Goal: Information Seeking & Learning: Check status

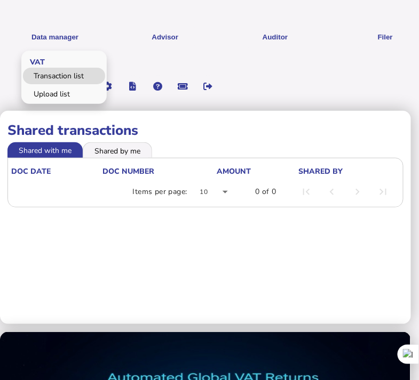
click at [65, 75] on link "Transaction list" at bounding box center [64, 76] width 82 height 17
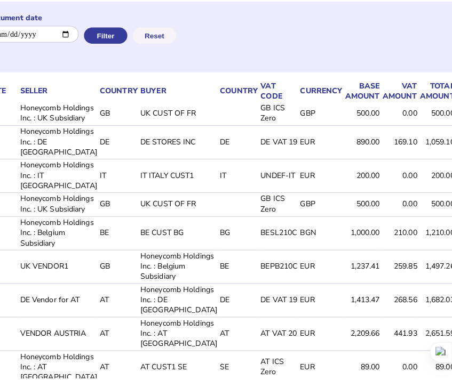
scroll to position [132, 181]
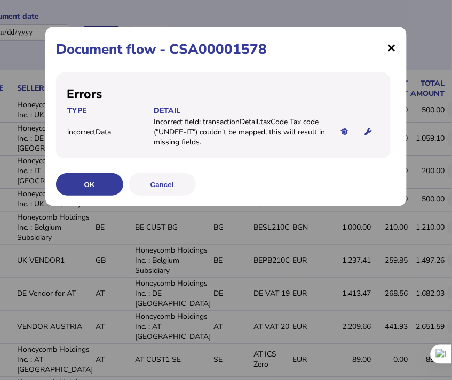
click at [390, 50] on span "×" at bounding box center [391, 47] width 9 height 20
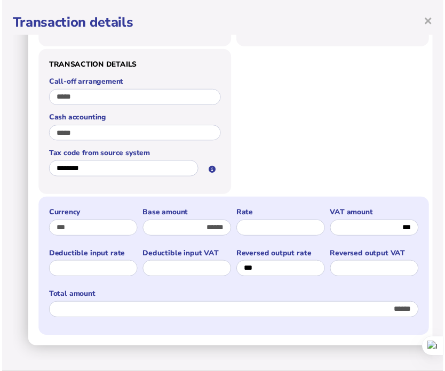
scroll to position [0, 0]
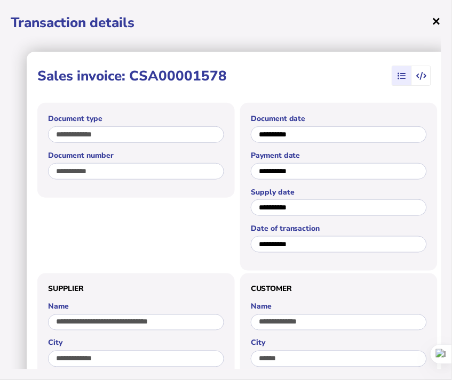
click at [418, 22] on span "×" at bounding box center [436, 21] width 9 height 20
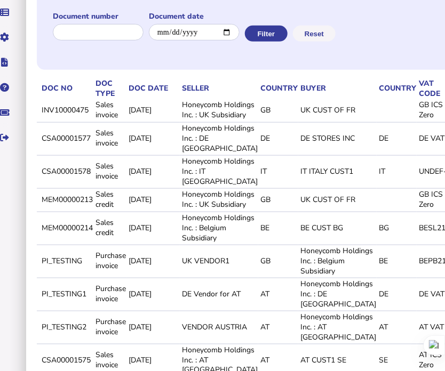
scroll to position [132, 0]
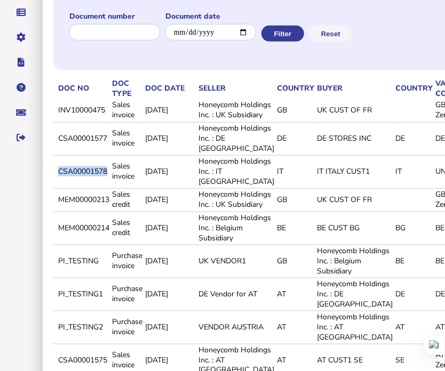
drag, startPoint x: 57, startPoint y: 200, endPoint x: 107, endPoint y: 201, distance: 50.2
click at [107, 187] on td "CSA00001578" at bounding box center [83, 171] width 54 height 32
copy td "CSA00001578"
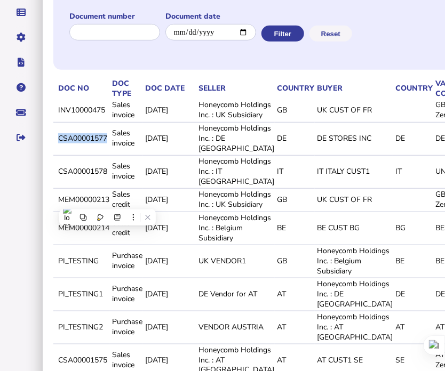
drag, startPoint x: 57, startPoint y: 161, endPoint x: 108, endPoint y: 163, distance: 50.8
click at [108, 154] on td "CSA00001577" at bounding box center [83, 138] width 54 height 32
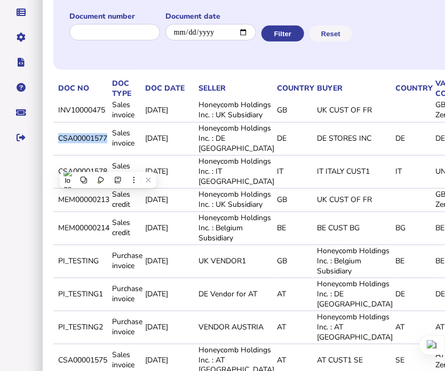
copy td "CSA00001577"
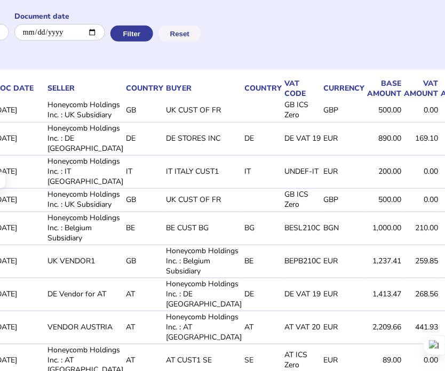
scroll to position [132, 197]
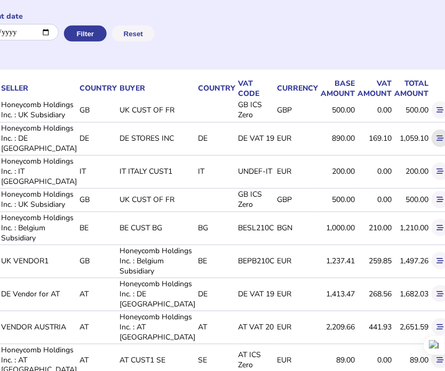
click at [418, 142] on icon at bounding box center [440, 138] width 7 height 7
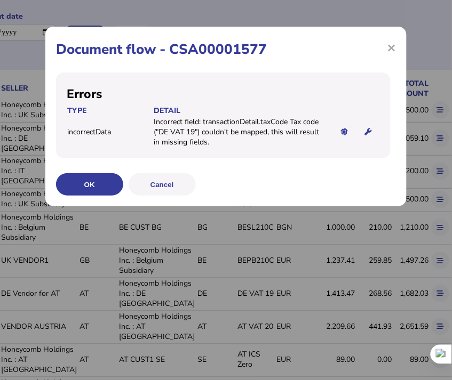
click at [382, 46] on h1 "Document flow - CSA00001577" at bounding box center [226, 49] width 340 height 19
click at [391, 49] on span "×" at bounding box center [391, 47] width 9 height 20
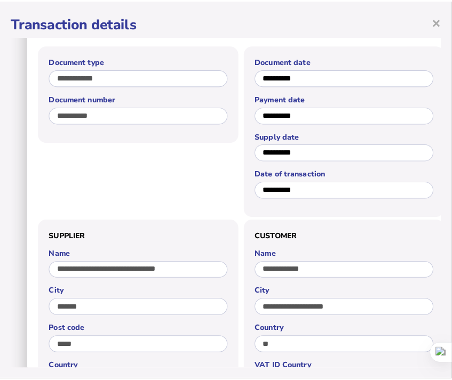
scroll to position [0, 0]
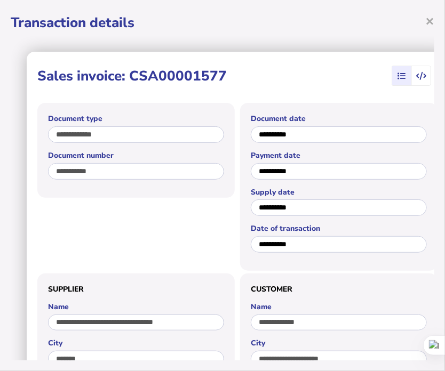
click at [407, 66] on span "button" at bounding box center [402, 75] width 18 height 19
click at [418, 12] on span "×" at bounding box center [429, 21] width 9 height 20
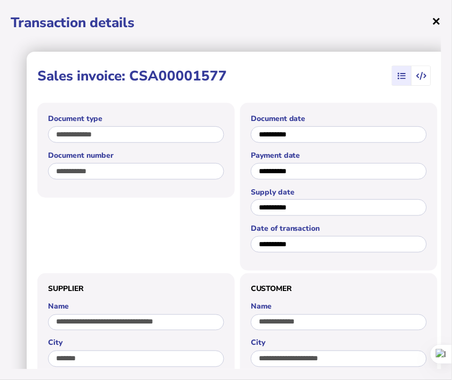
click at [418, 21] on span "×" at bounding box center [436, 21] width 9 height 20
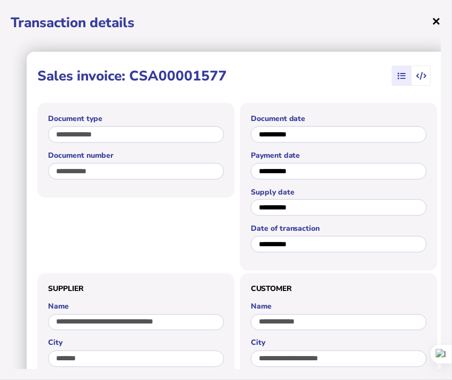
click at [418, 19] on span "×" at bounding box center [436, 21] width 9 height 20
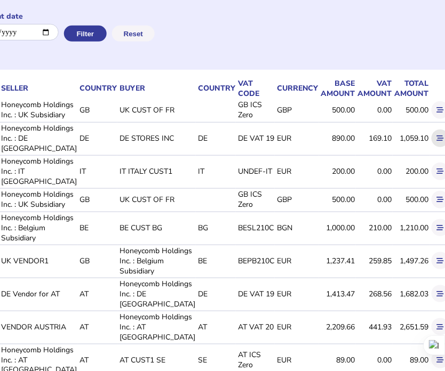
click at [418, 147] on button at bounding box center [441, 139] width 18 height 18
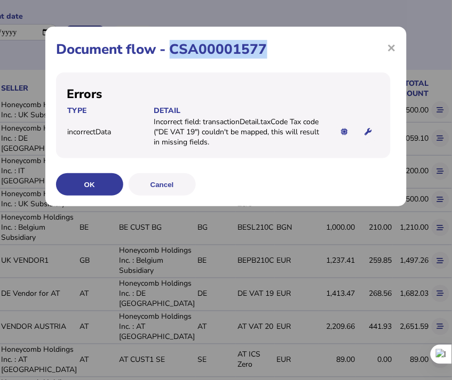
drag, startPoint x: 171, startPoint y: 45, endPoint x: 313, endPoint y: 47, distance: 141.4
click at [313, 47] on h1 "Document flow - CSA00001577" at bounding box center [226, 49] width 340 height 19
copy h1 "CSA00001577"
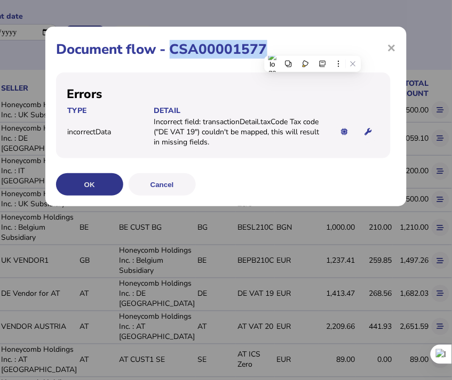
click at [0, 0] on button "OK" at bounding box center [0, 0] width 0 height 0
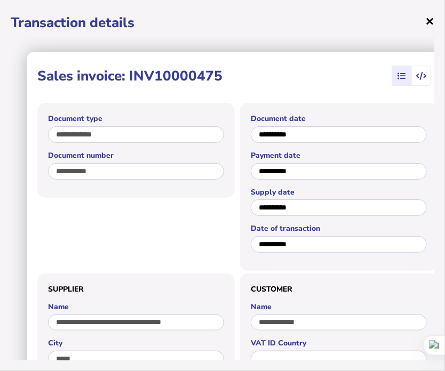
click at [418, 21] on span "×" at bounding box center [429, 21] width 9 height 20
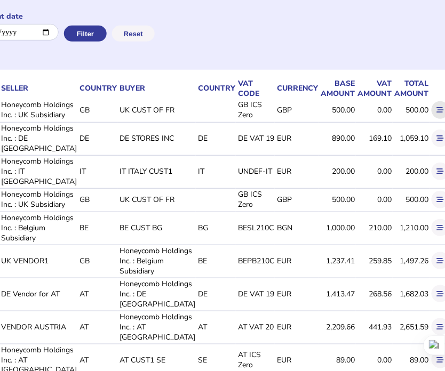
click at [418, 114] on icon at bounding box center [440, 110] width 7 height 7
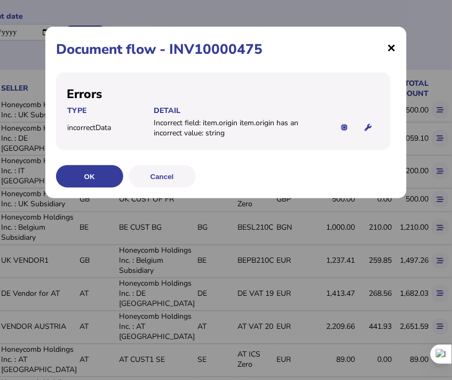
click at [389, 51] on span "×" at bounding box center [391, 47] width 9 height 20
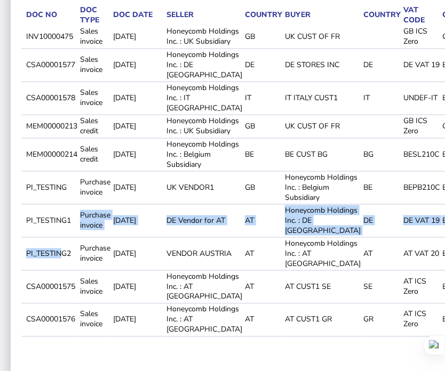
drag, startPoint x: 78, startPoint y: 370, endPoint x: 59, endPoint y: 369, distance: 18.7
click at [59, 337] on tbody "INV10000475 Sales invoice [DATE] Honeycomb Holdings Inc. : UK Subsidiary GB [GE…" at bounding box center [348, 181] width 654 height 311
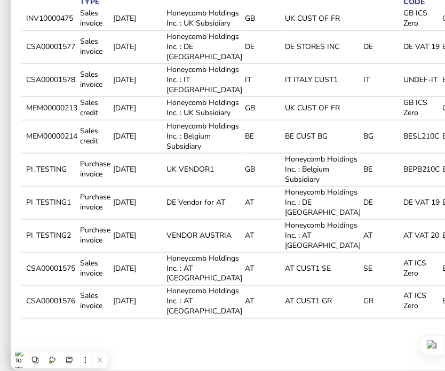
click at [27, 89] on td "CSA00001578" at bounding box center [51, 79] width 54 height 32
click at [25, 86] on td "CSA00001578" at bounding box center [51, 79] width 54 height 32
drag, startPoint x: 26, startPoint y: 124, endPoint x: 83, endPoint y: 129, distance: 57.2
click at [83, 118] on tr "MEM00000213 Sales credit [DATE] Honeycomb Holdings Inc. : UK Subsidiary GB [GEO…" at bounding box center [348, 108] width 654 height 22
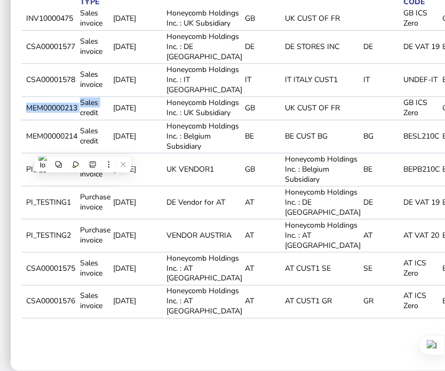
click at [83, 118] on td "Sales credit" at bounding box center [94, 108] width 33 height 22
click at [73, 118] on td "MEM00000213" at bounding box center [51, 108] width 54 height 22
drag, startPoint x: 78, startPoint y: 126, endPoint x: 25, endPoint y: 129, distance: 52.9
click at [25, 118] on td "MEM00000213" at bounding box center [51, 108] width 54 height 22
copy td "MEM00000213"
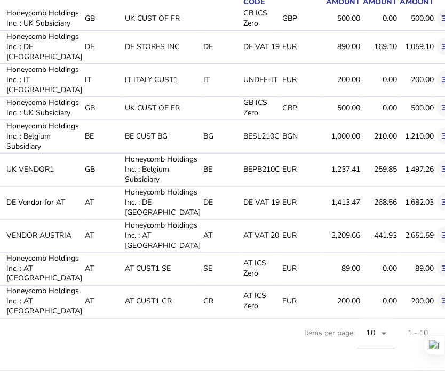
scroll to position [244, 208]
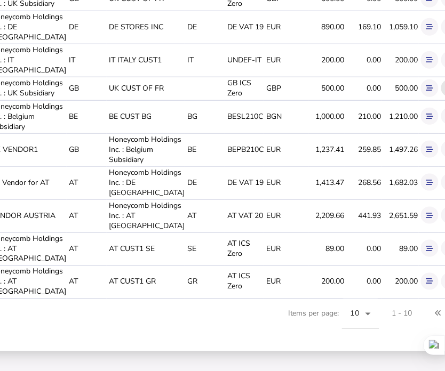
click at [418, 92] on icon at bounding box center [450, 88] width 7 height 7
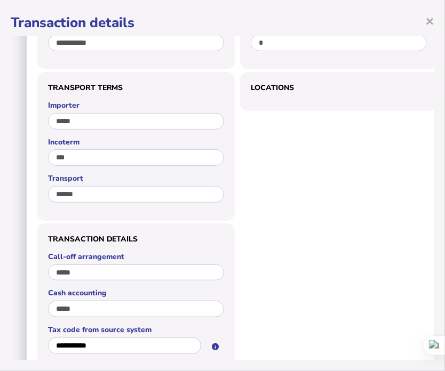
scroll to position [0, 0]
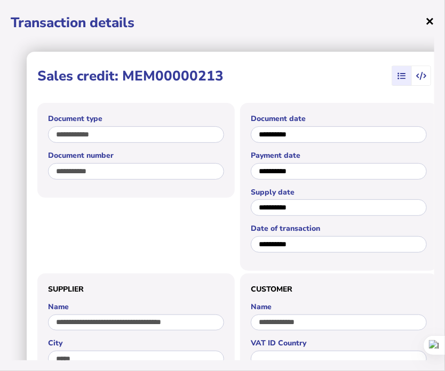
click at [418, 22] on span "×" at bounding box center [429, 21] width 9 height 20
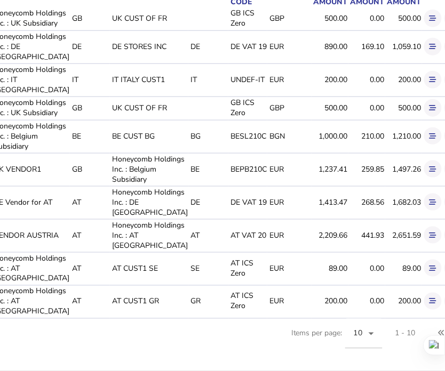
scroll to position [244, 210]
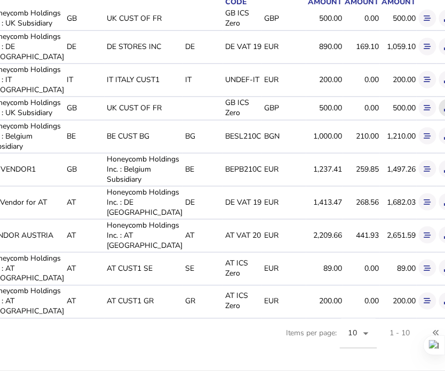
click at [418, 111] on icon at bounding box center [447, 108] width 7 height 7
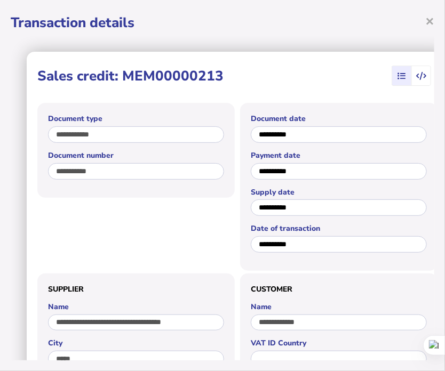
scroll to position [244, 203]
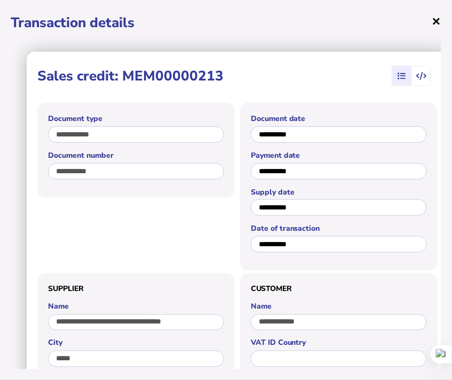
click at [418, 17] on span "×" at bounding box center [436, 21] width 9 height 20
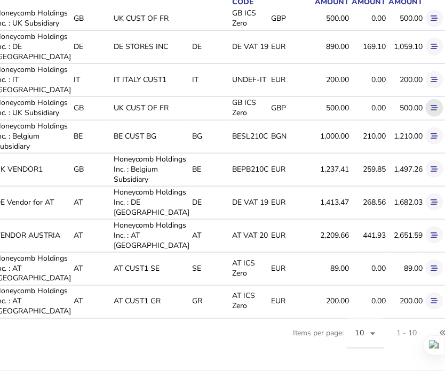
click at [418, 111] on icon at bounding box center [434, 108] width 7 height 7
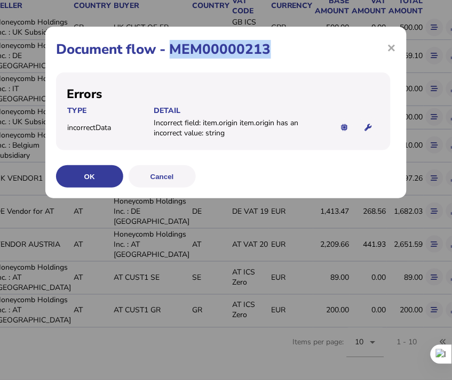
drag, startPoint x: 171, startPoint y: 49, endPoint x: 273, endPoint y: 54, distance: 102.0
click at [273, 54] on h1 "Document flow - MEM00000213" at bounding box center [226, 49] width 340 height 19
copy h1 "MEM00000213"
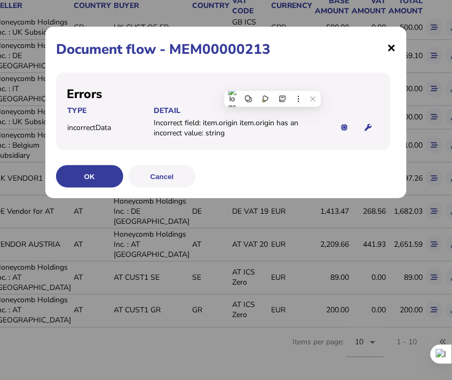
click at [393, 47] on span "×" at bounding box center [391, 47] width 9 height 20
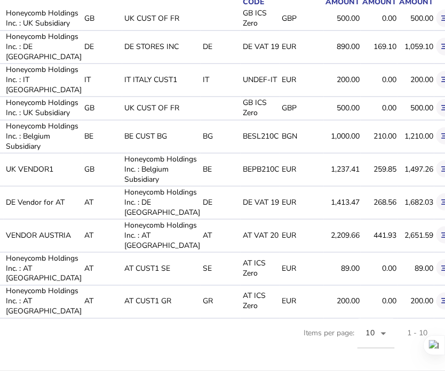
scroll to position [244, 210]
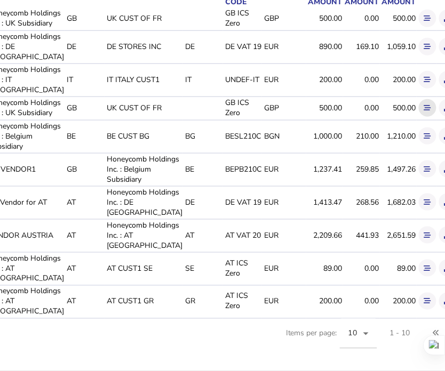
click at [418, 117] on button at bounding box center [428, 108] width 18 height 18
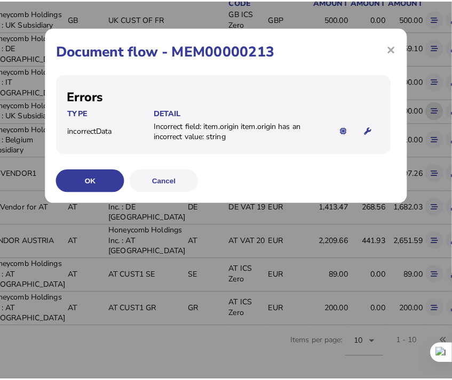
scroll to position [244, 203]
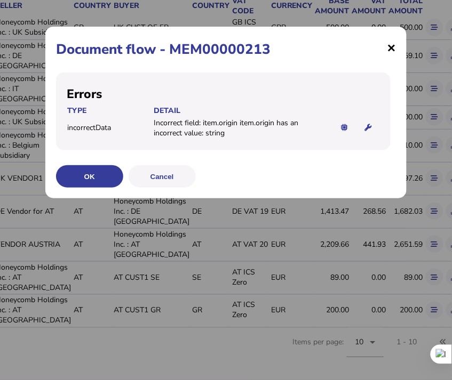
click at [393, 50] on span "×" at bounding box center [391, 47] width 9 height 20
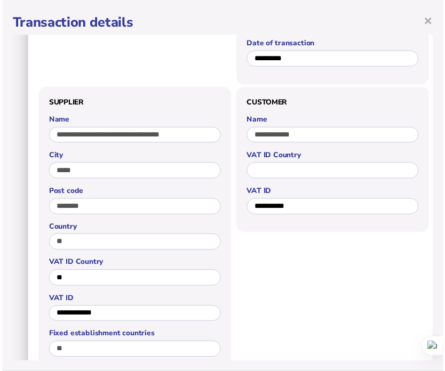
scroll to position [0, 0]
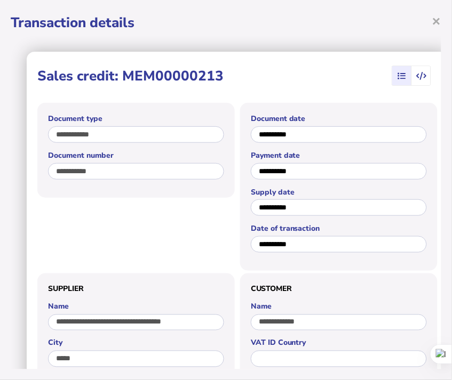
click at [418, 81] on span "button" at bounding box center [422, 75] width 20 height 19
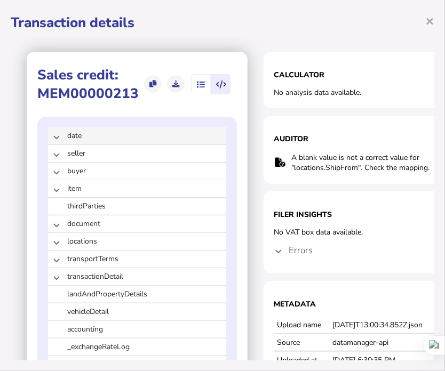
click at [57, 137] on span at bounding box center [56, 136] width 4 height 10
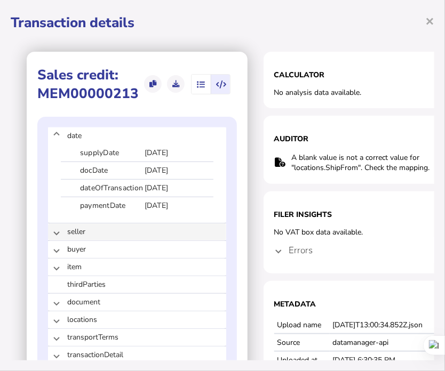
click at [58, 233] on span at bounding box center [56, 232] width 4 height 10
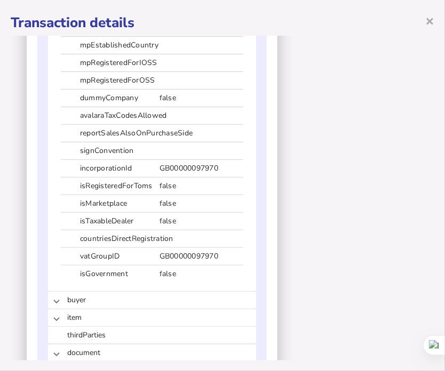
scroll to position [790, 0]
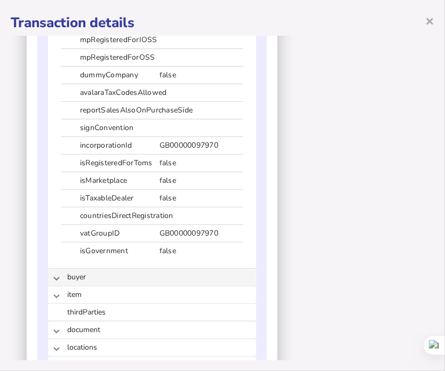
click at [58, 280] on mat-expansion-panel-header "buyer" at bounding box center [152, 277] width 208 height 17
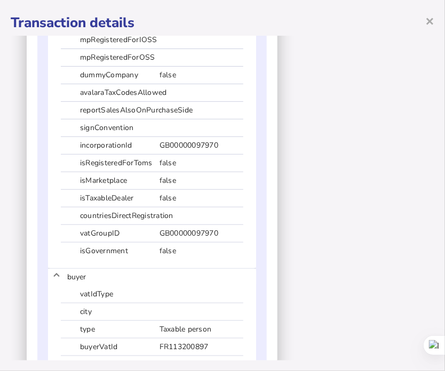
scroll to position [988, 0]
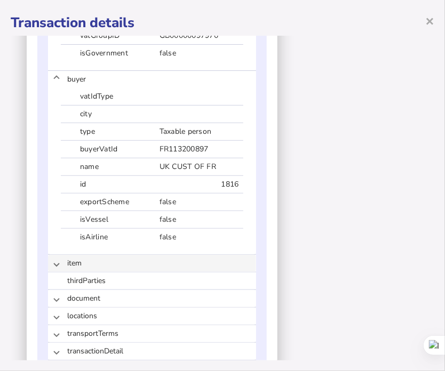
click at [54, 268] on span at bounding box center [56, 263] width 4 height 10
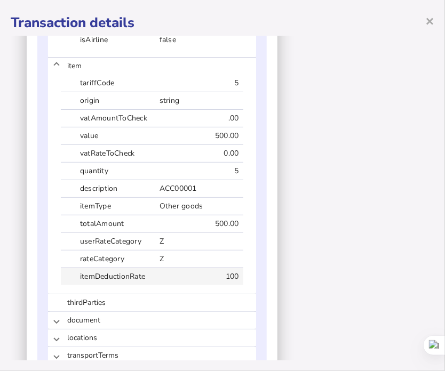
scroll to position [1372, 0]
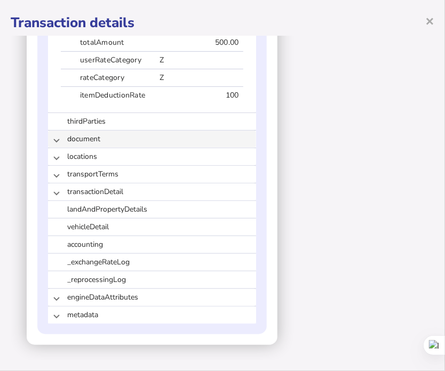
click at [52, 141] on mat-expansion-panel-header "document" at bounding box center [152, 139] width 208 height 17
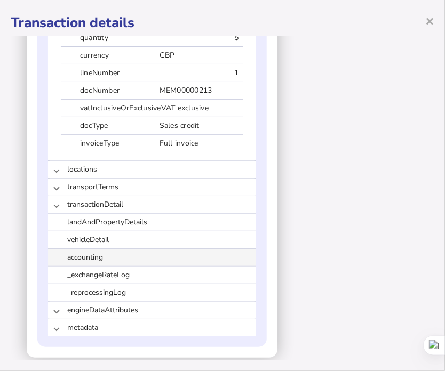
scroll to position [1503, 0]
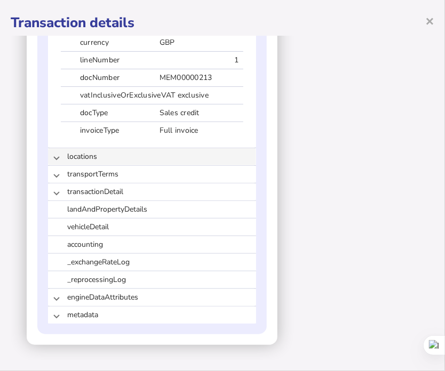
click at [60, 156] on mat-expansion-panel-header "locations" at bounding box center [152, 156] width 208 height 17
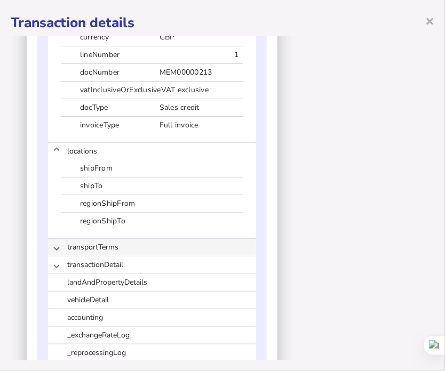
click at [56, 252] on span at bounding box center [56, 247] width 4 height 10
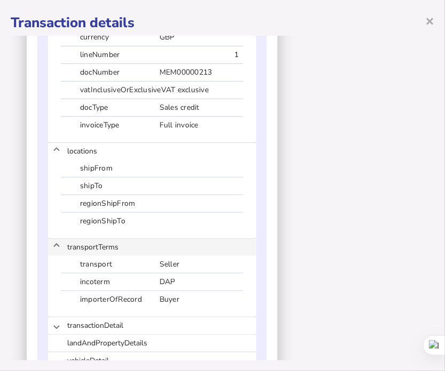
scroll to position [1643, 0]
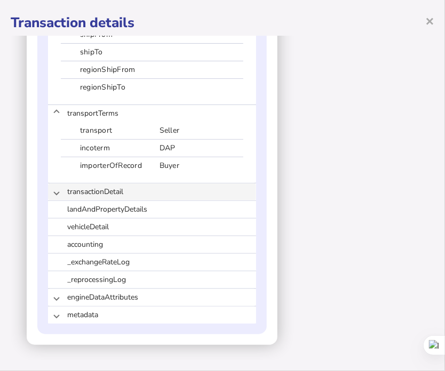
click at [54, 192] on span at bounding box center [56, 192] width 4 height 10
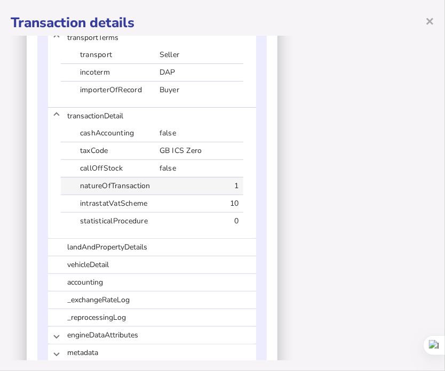
scroll to position [1757, 0]
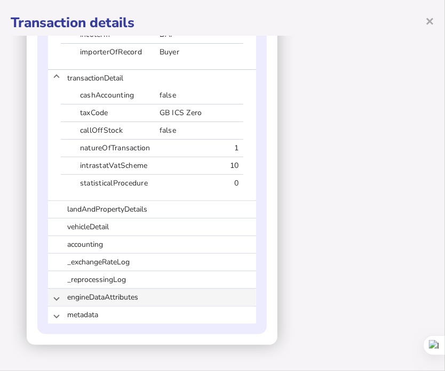
click at [54, 300] on span at bounding box center [56, 297] width 4 height 10
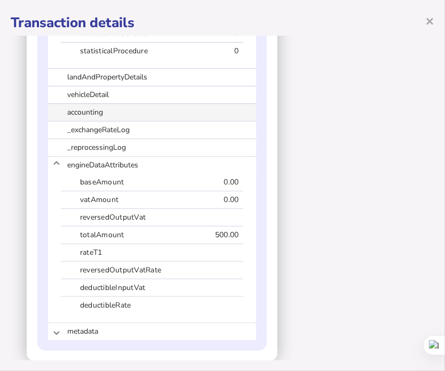
scroll to position [1906, 0]
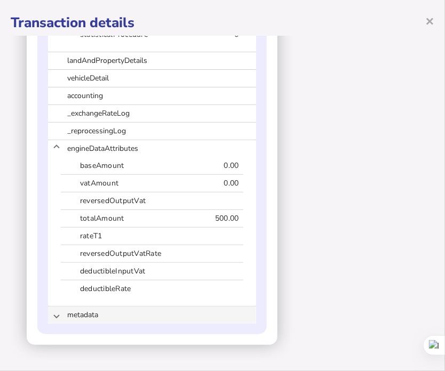
click at [60, 313] on mat-expansion-panel-header "metadata" at bounding box center [152, 315] width 208 height 17
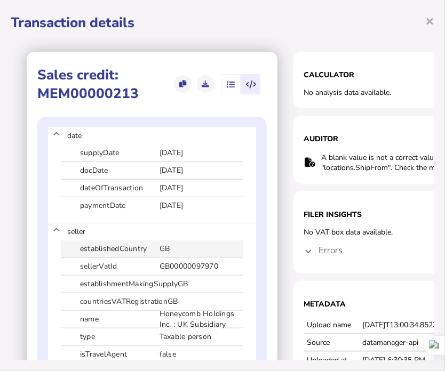
scroll to position [0, 0]
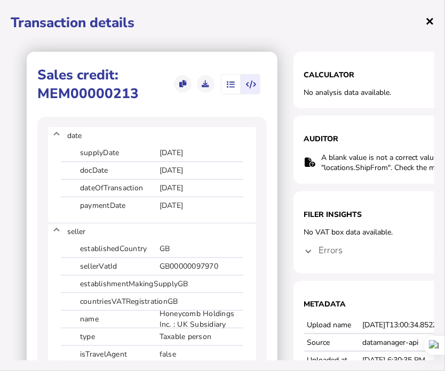
click at [418, 23] on span "×" at bounding box center [429, 21] width 9 height 20
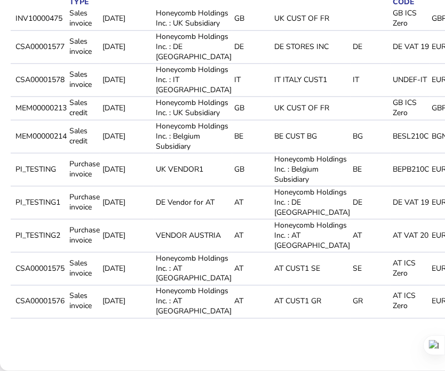
scroll to position [244, 0]
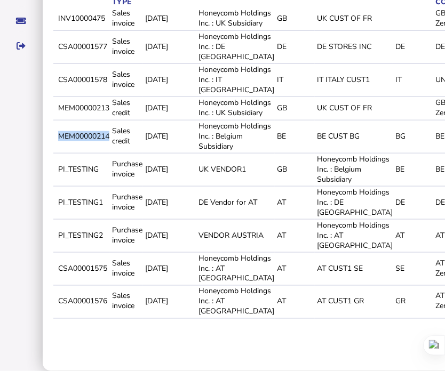
drag, startPoint x: 58, startPoint y: 176, endPoint x: 109, endPoint y: 177, distance: 51.2
click at [109, 152] on td "MEM00000214" at bounding box center [83, 136] width 54 height 32
copy td "MEM00000214"
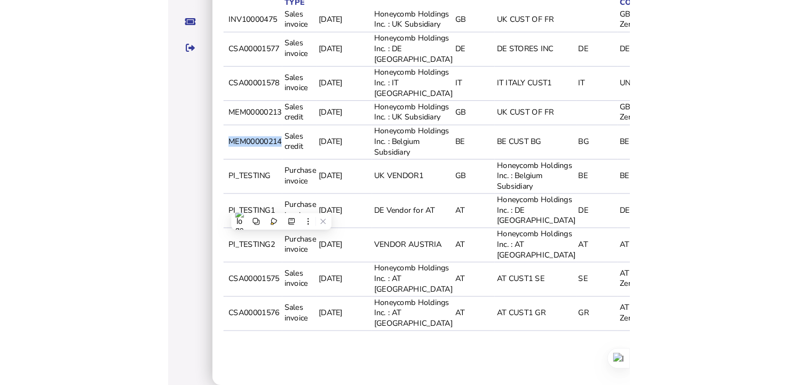
scroll to position [132, 0]
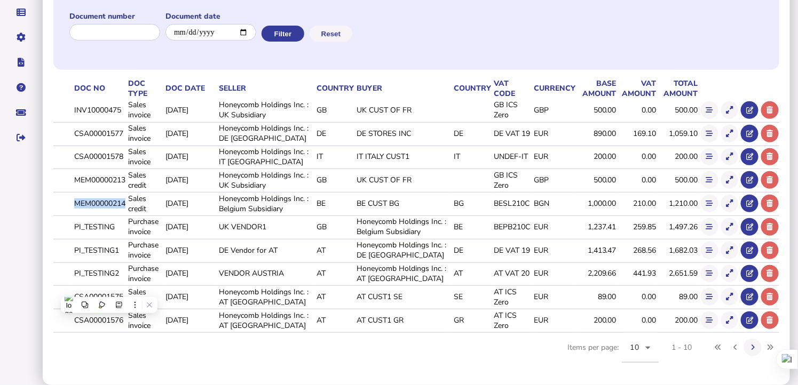
click at [418, 203] on icon at bounding box center [729, 203] width 7 height 7
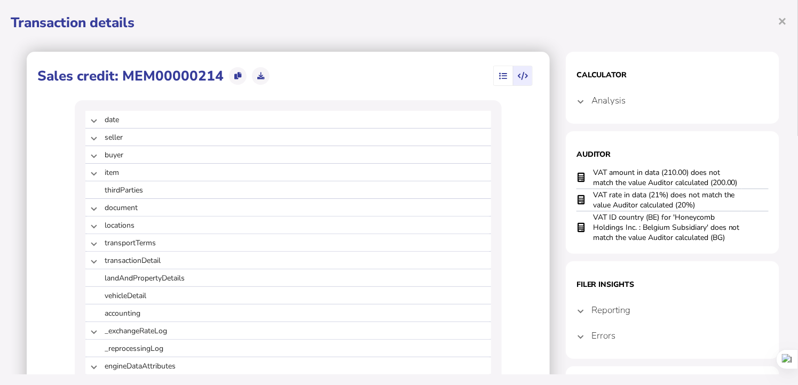
click at [418, 100] on span at bounding box center [580, 100] width 4 height 10
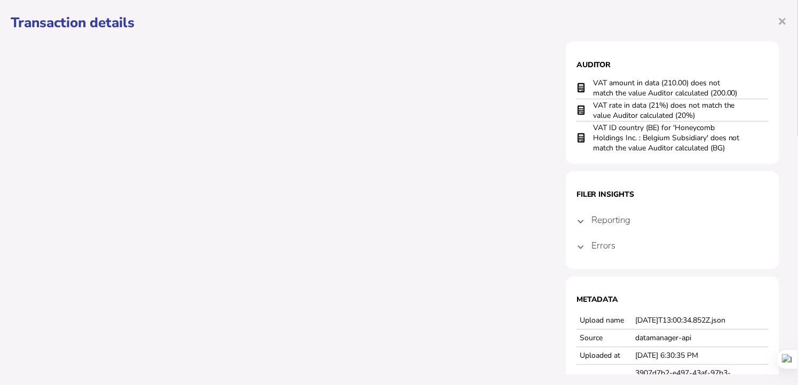
scroll to position [593, 0]
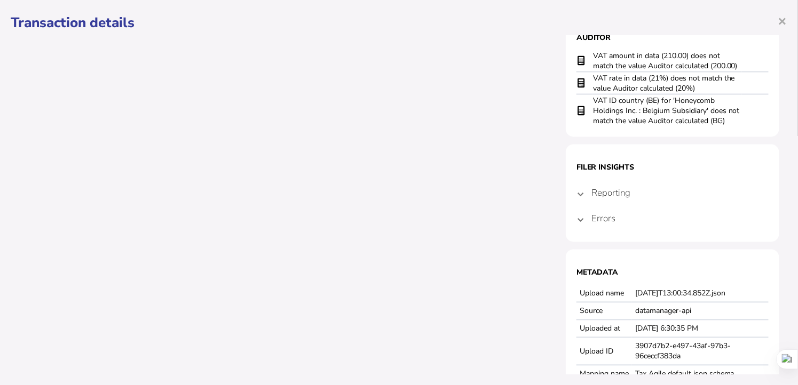
click at [418, 195] on span at bounding box center [580, 193] width 4 height 10
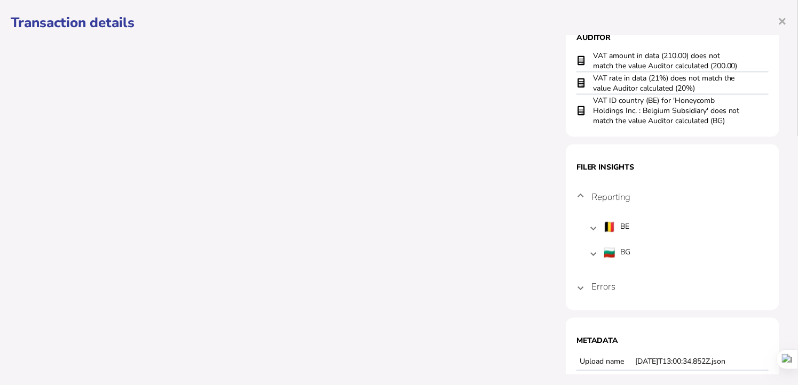
click at [418, 285] on mat-expansion-panel-header "Errors" at bounding box center [672, 287] width 192 height 26
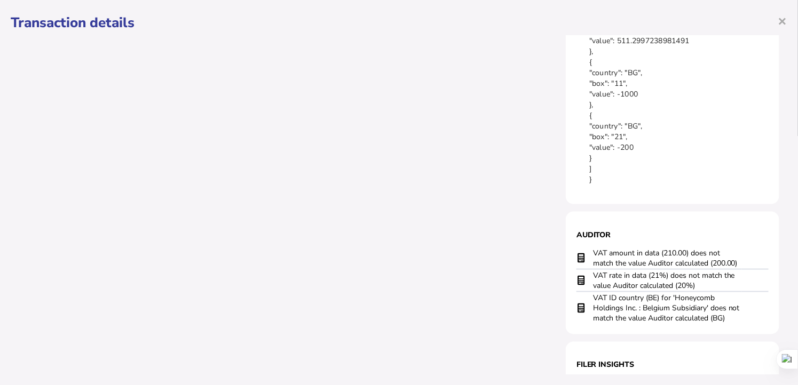
scroll to position [0, 0]
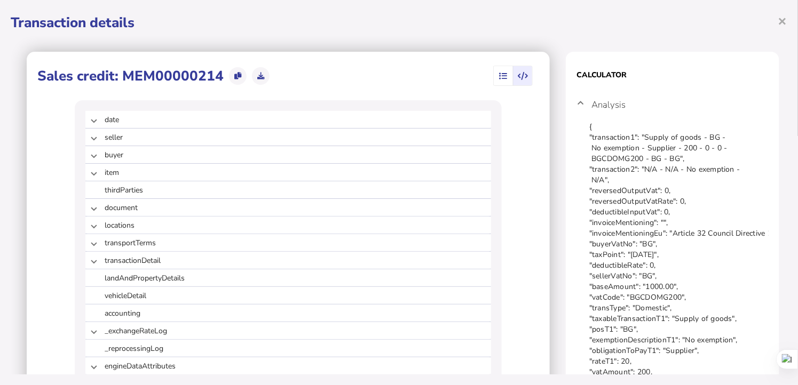
click at [418, 77] on icon "button" at bounding box center [503, 76] width 8 height 1
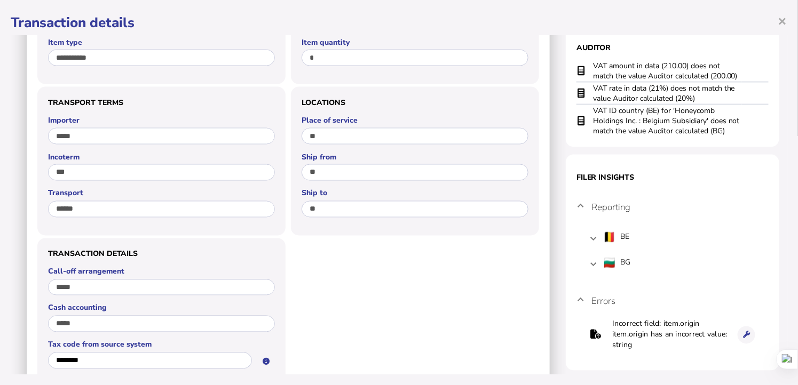
scroll to position [593, 0]
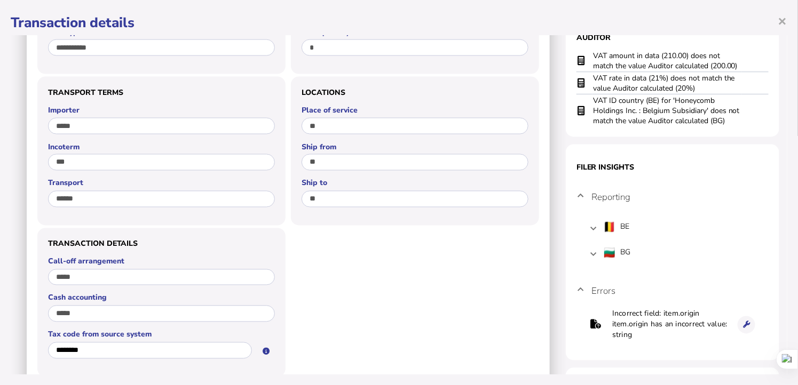
click at [418, 22] on span "×" at bounding box center [782, 21] width 9 height 20
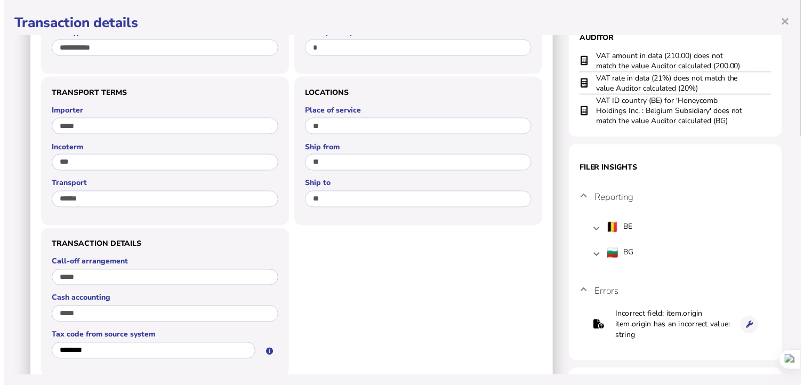
scroll to position [0, 0]
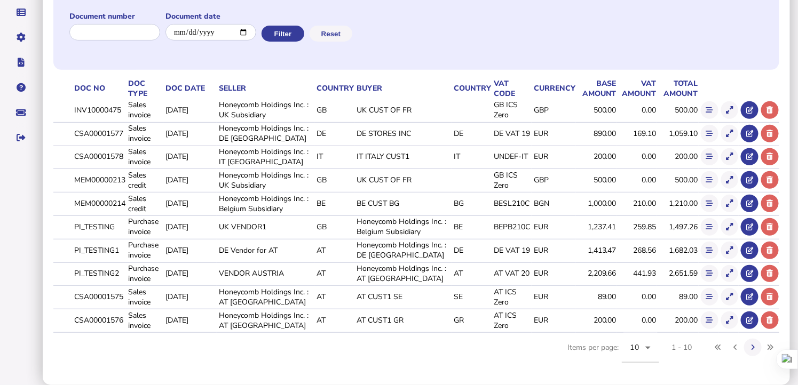
click at [418, 204] on td at bounding box center [708, 204] width 20 height 22
click at [418, 205] on icon at bounding box center [709, 203] width 7 height 7
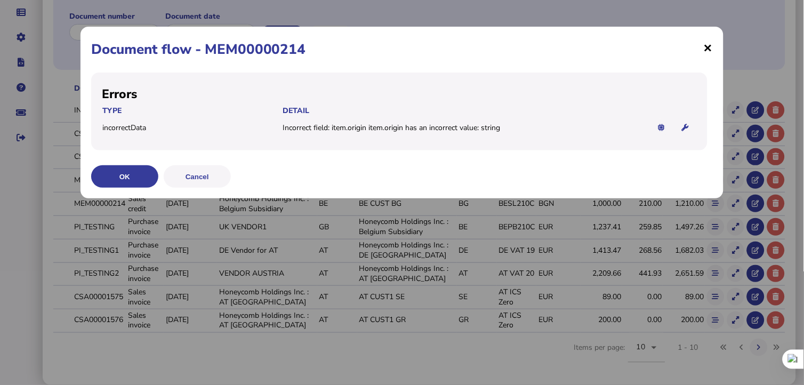
click at [418, 47] on span "×" at bounding box center [708, 47] width 9 height 20
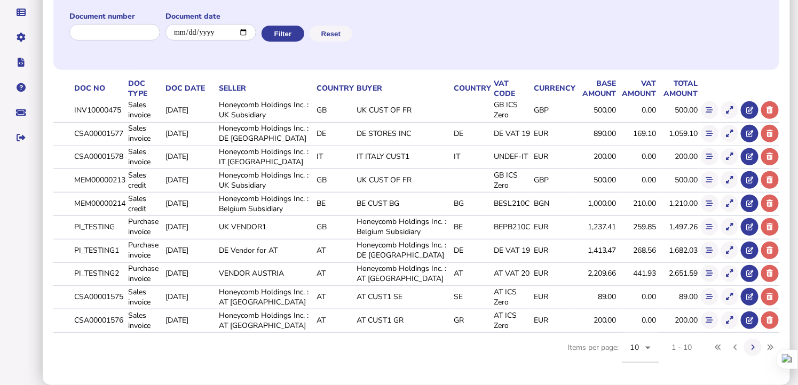
click at [418, 204] on button at bounding box center [730, 204] width 18 height 18
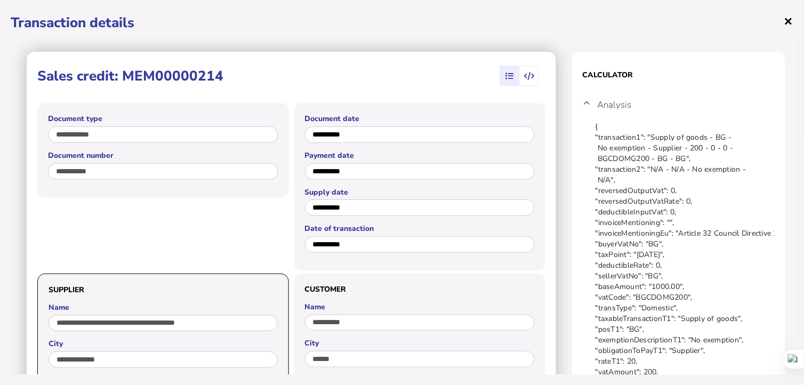
click at [418, 20] on span "×" at bounding box center [789, 21] width 9 height 20
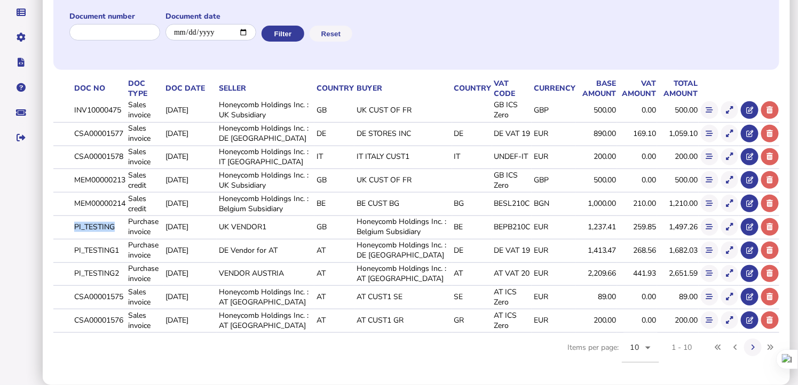
drag, startPoint x: 75, startPoint y: 224, endPoint x: 114, endPoint y: 226, distance: 39.5
click at [114, 226] on td "PI_TESTING" at bounding box center [99, 227] width 54 height 22
copy td "PI_TESTING"
click at [418, 227] on icon at bounding box center [709, 227] width 7 height 7
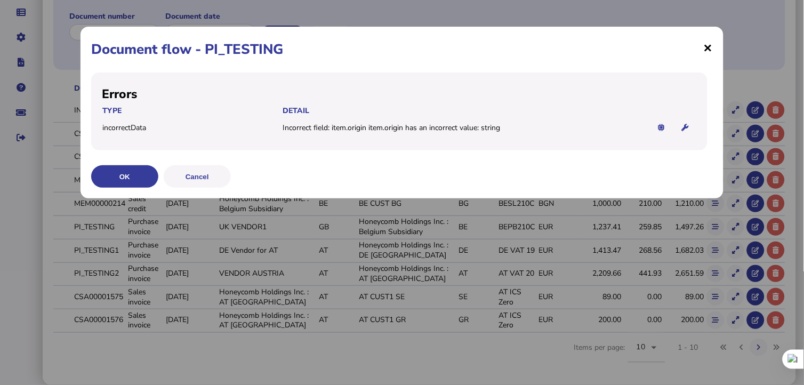
click at [418, 47] on span "×" at bounding box center [708, 47] width 9 height 20
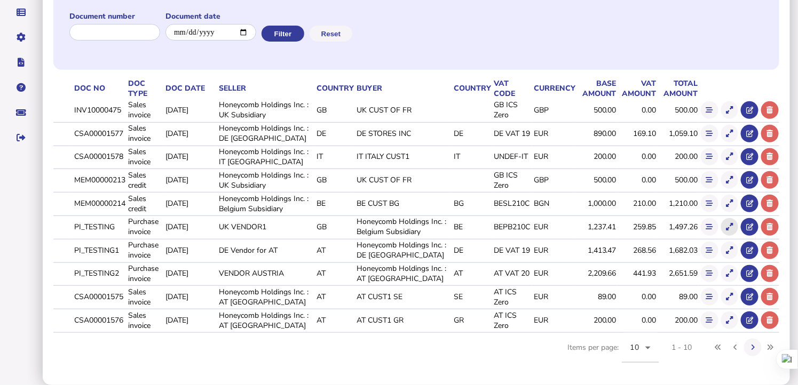
click at [418, 226] on icon at bounding box center [729, 227] width 7 height 7
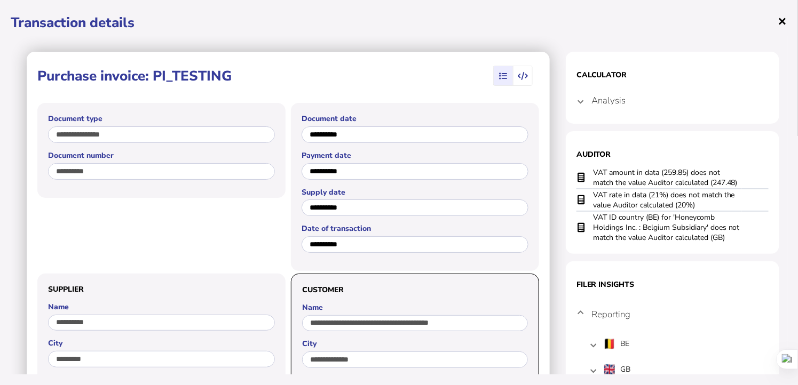
click at [418, 20] on span "×" at bounding box center [782, 21] width 9 height 20
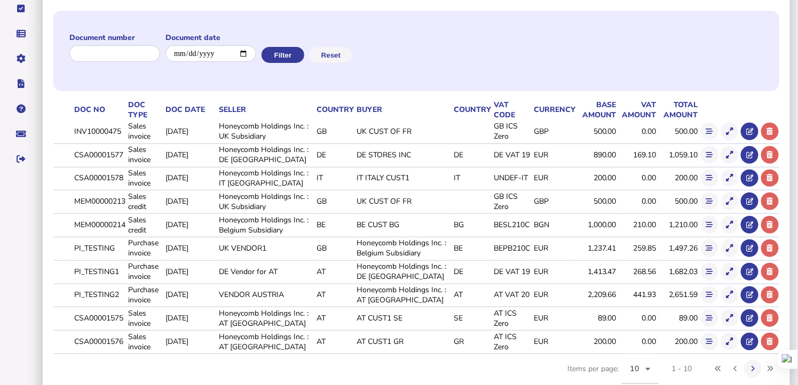
scroll to position [132, 0]
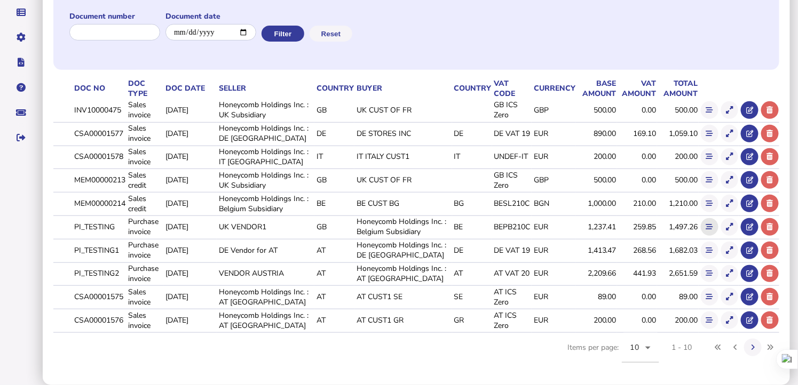
click at [418, 226] on icon at bounding box center [709, 227] width 7 height 7
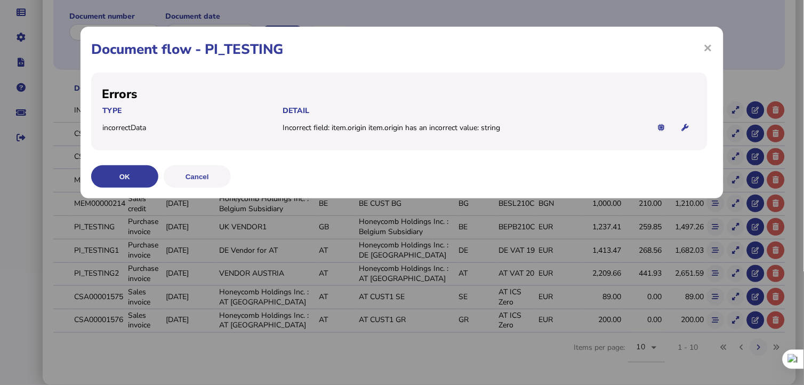
click at [418, 47] on span "×" at bounding box center [708, 47] width 9 height 20
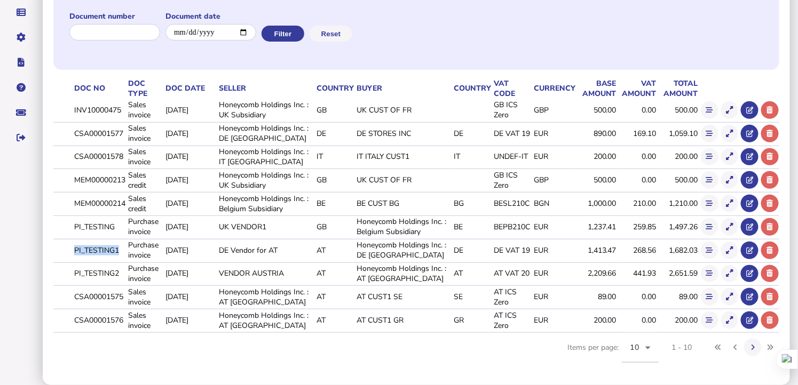
drag, startPoint x: 74, startPoint y: 251, endPoint x: 117, endPoint y: 252, distance: 43.7
click at [117, 252] on td "PI_TESTING1" at bounding box center [99, 250] width 54 height 22
click at [418, 251] on icon at bounding box center [709, 250] width 7 height 7
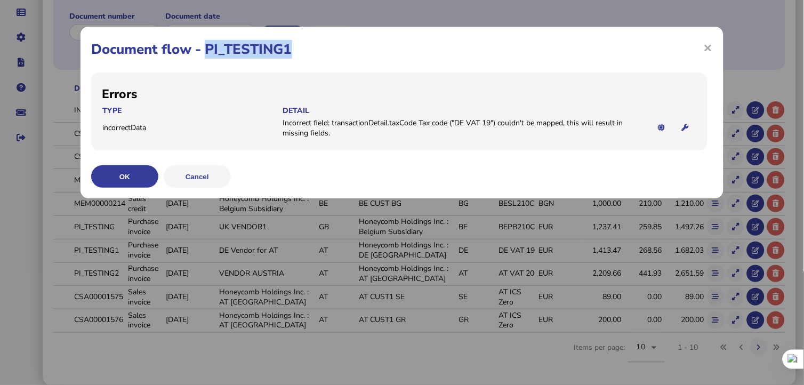
drag, startPoint x: 208, startPoint y: 52, endPoint x: 307, endPoint y: 57, distance: 99.4
click at [307, 57] on h1 "Document flow - PI_TESTING1" at bounding box center [402, 49] width 622 height 19
drag, startPoint x: 207, startPoint y: 49, endPoint x: 291, endPoint y: 51, distance: 83.8
click at [291, 51] on h1 "Document flow - PI_TESTING1" at bounding box center [402, 49] width 622 height 19
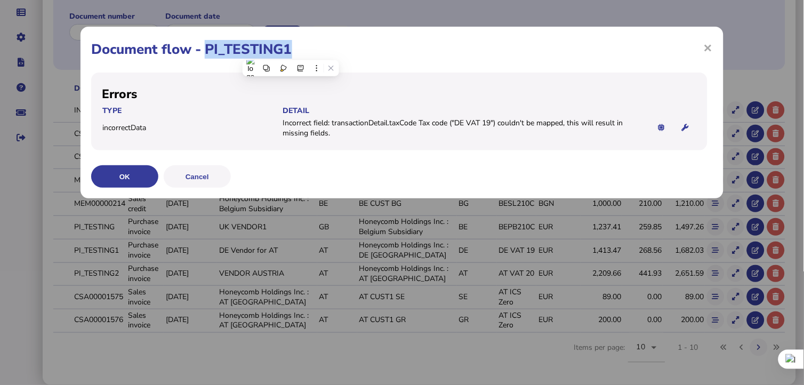
copy h1 "PI_TESTING1"
click at [0, 0] on button "OK" at bounding box center [0, 0] width 0 height 0
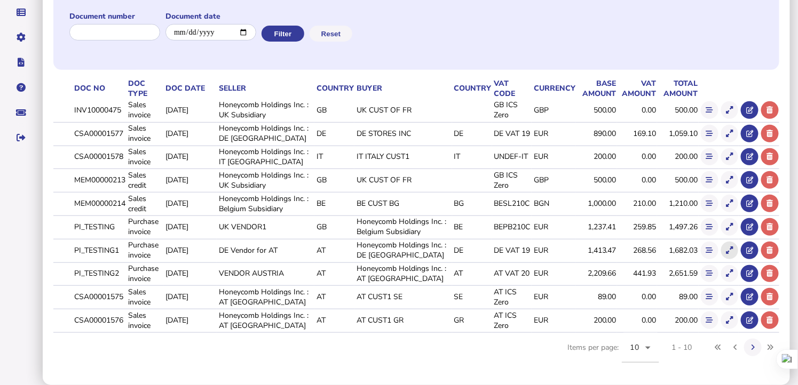
click at [418, 248] on icon at bounding box center [729, 250] width 7 height 7
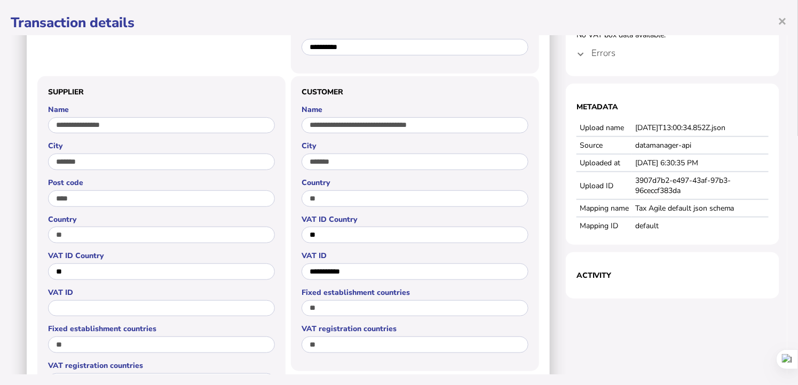
scroll to position [0, 0]
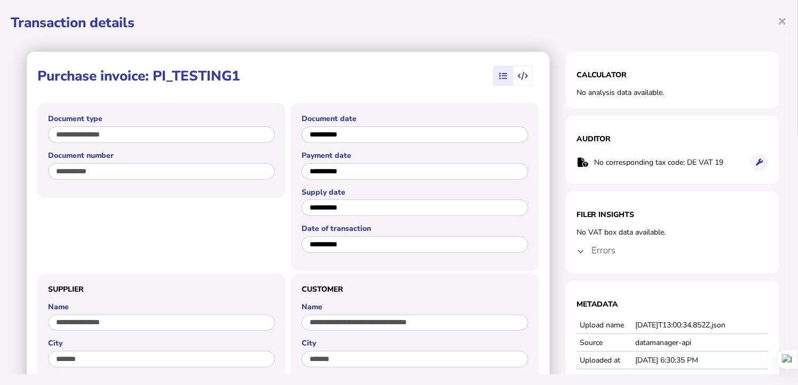
drag, startPoint x: 155, startPoint y: 71, endPoint x: 244, endPoint y: 76, distance: 89.8
click at [244, 76] on div "Purchase invoice: PI_TESTING1" at bounding box center [141, 76] width 208 height 24
drag, startPoint x: 154, startPoint y: 73, endPoint x: 244, endPoint y: 77, distance: 90.8
click at [244, 77] on div "Purchase invoice: PI_TESTING1" at bounding box center [141, 76] width 208 height 24
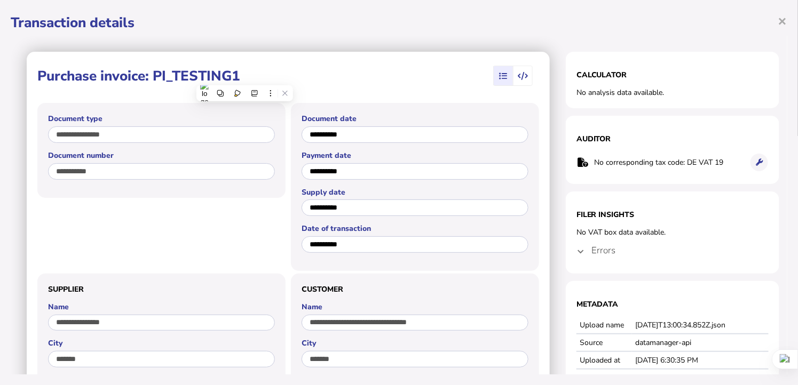
copy h1 "PI_TESTING1"
click at [418, 22] on span "×" at bounding box center [782, 21] width 9 height 20
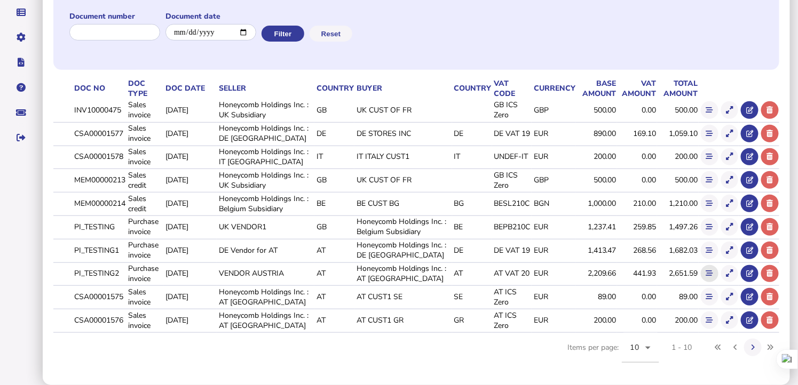
click at [418, 273] on button at bounding box center [709, 274] width 18 height 18
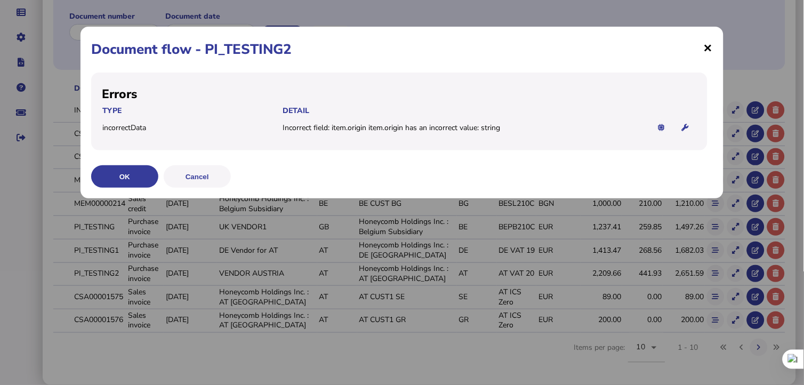
click at [418, 46] on span "×" at bounding box center [708, 47] width 9 height 20
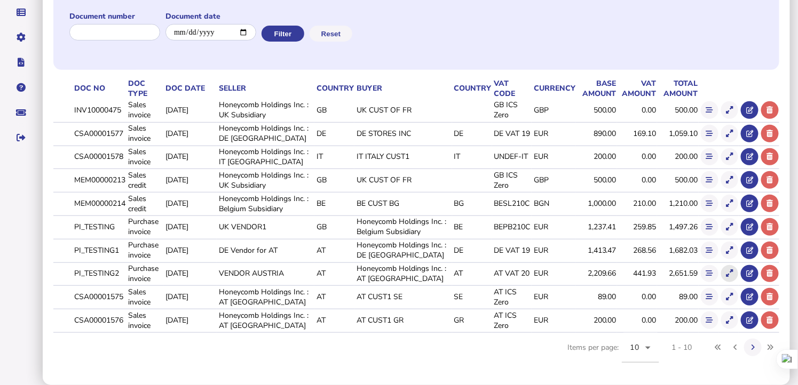
click at [418, 274] on icon at bounding box center [729, 273] width 7 height 7
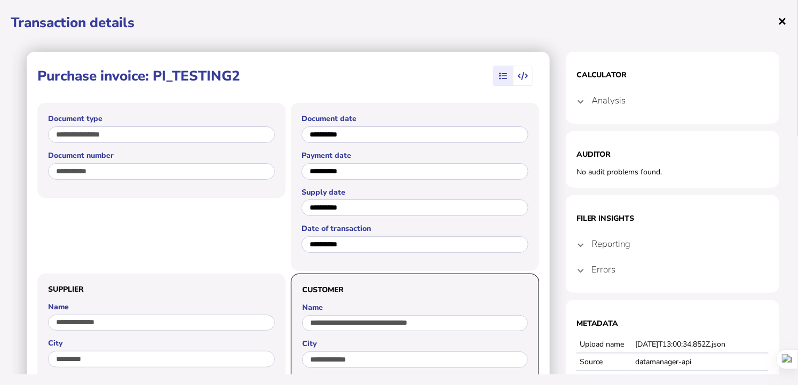
click at [418, 25] on span "×" at bounding box center [782, 21] width 9 height 20
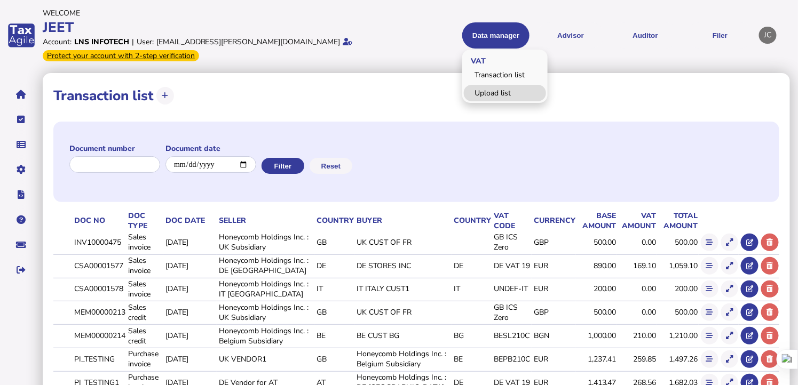
click at [418, 95] on link "Upload list" at bounding box center [505, 93] width 82 height 17
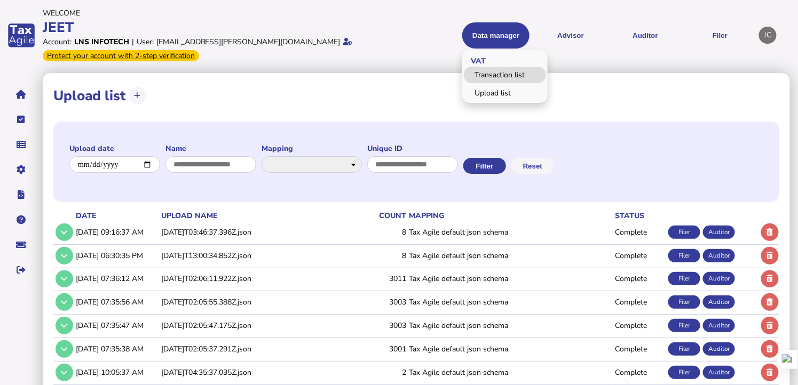
click at [418, 75] on link "Transaction list" at bounding box center [505, 75] width 82 height 17
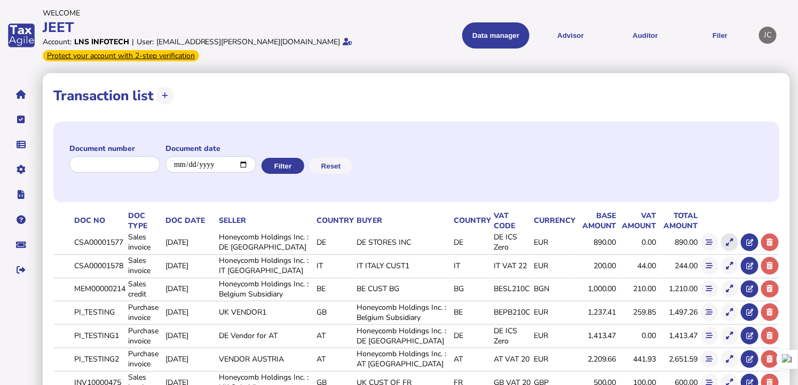
click at [418, 242] on icon at bounding box center [729, 242] width 7 height 7
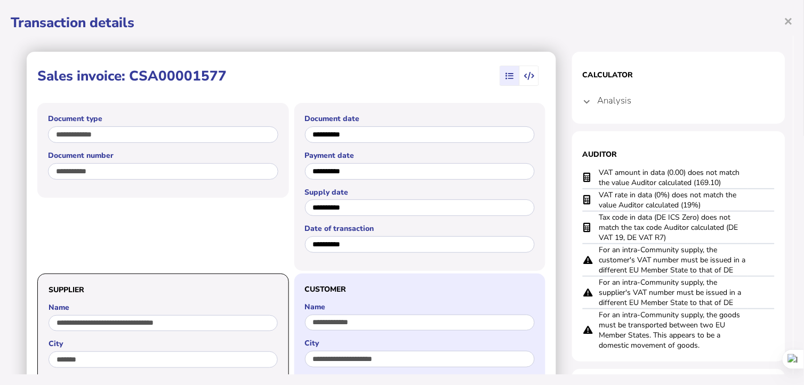
scroll to position [197, 0]
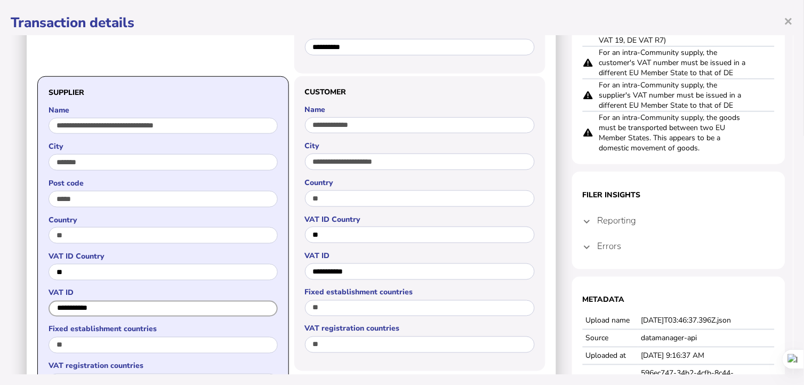
drag, startPoint x: 115, startPoint y: 306, endPoint x: 54, endPoint y: 299, distance: 61.2
click at [54, 300] on div "**********" at bounding box center [163, 310] width 229 height 21
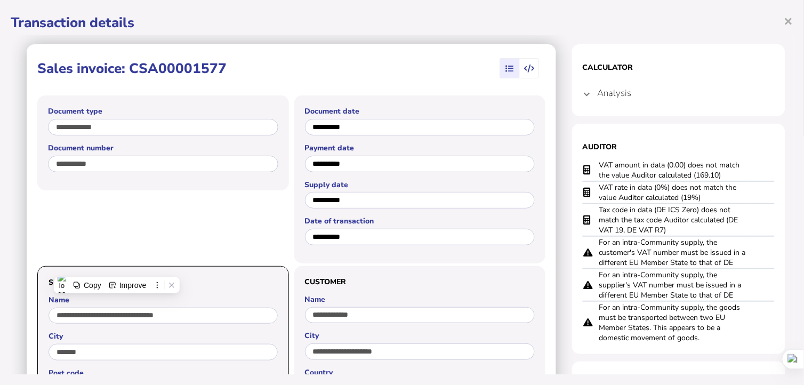
scroll to position [0, 0]
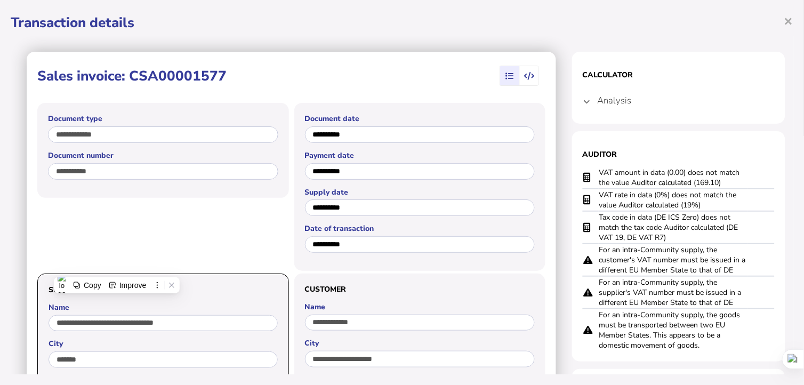
drag, startPoint x: 132, startPoint y: 80, endPoint x: 228, endPoint y: 78, distance: 96.0
click at [228, 78] on div "Sales invoice: CSA00001577" at bounding box center [134, 76] width 195 height 24
copy h1 "CSA00001577"
click at [418, 23] on span "×" at bounding box center [789, 21] width 9 height 20
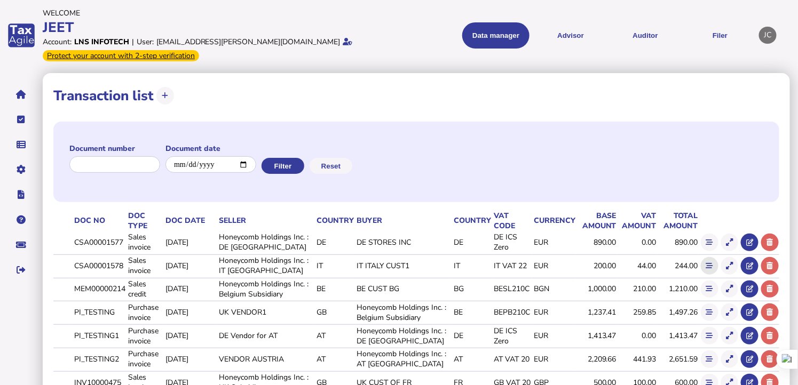
click at [418, 265] on icon at bounding box center [709, 265] width 7 height 7
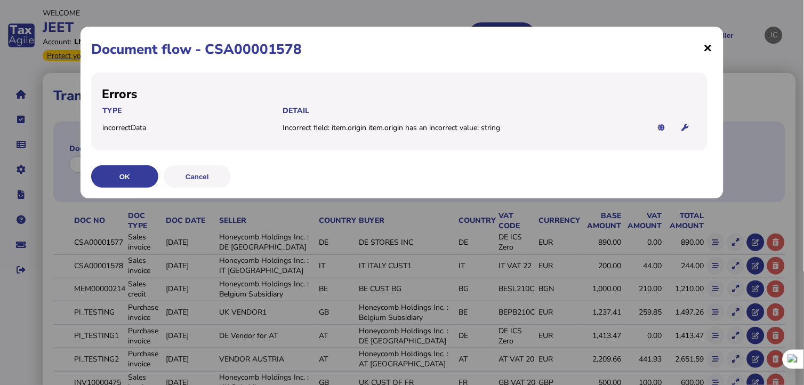
click at [418, 49] on span "×" at bounding box center [708, 47] width 9 height 20
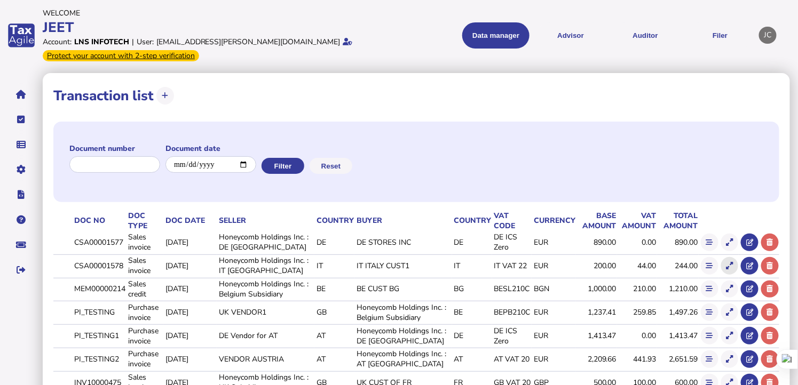
click at [418, 269] on button at bounding box center [730, 266] width 18 height 18
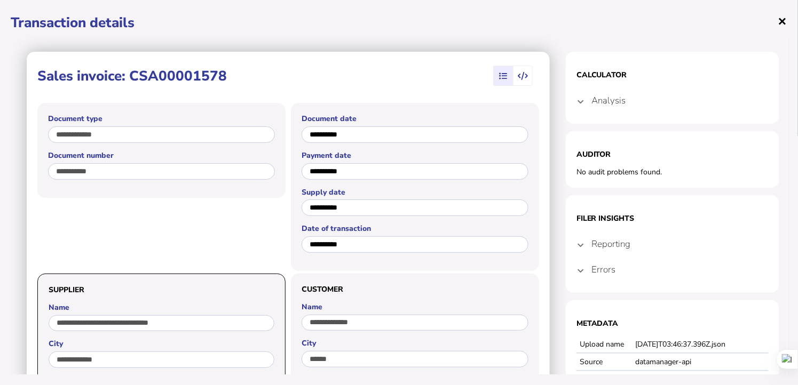
click at [418, 22] on span "×" at bounding box center [782, 21] width 9 height 20
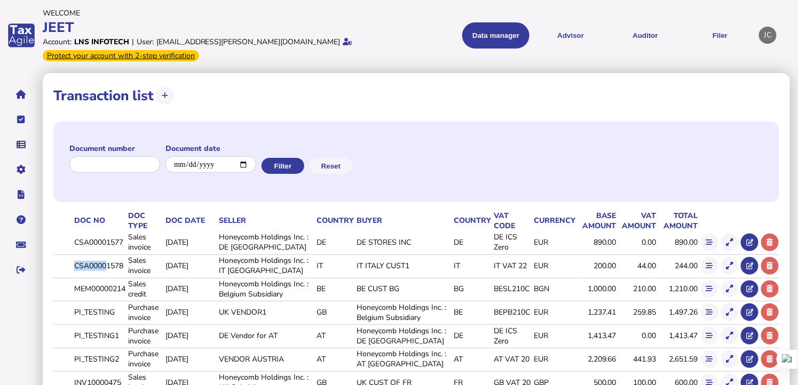
drag, startPoint x: 74, startPoint y: 267, endPoint x: 119, endPoint y: 273, distance: 45.7
click at [114, 273] on td "CSA00001578" at bounding box center [99, 265] width 54 height 22
click at [81, 265] on td "CSA00001578" at bounding box center [99, 265] width 54 height 22
drag, startPoint x: 75, startPoint y: 265, endPoint x: 124, endPoint y: 263, distance: 49.7
click at [124, 263] on td "CSA00001578" at bounding box center [99, 265] width 54 height 22
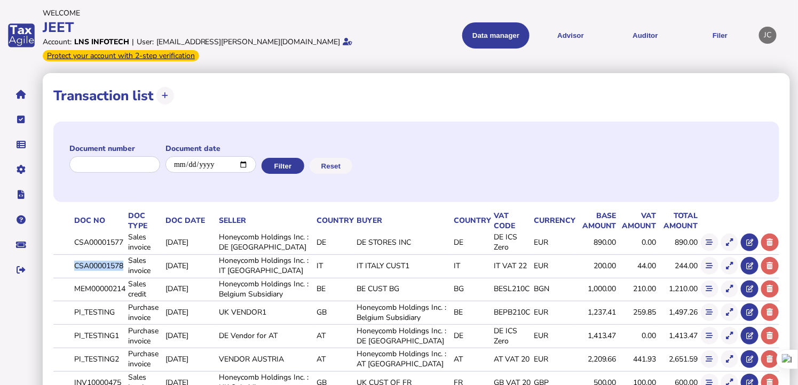
click at [124, 263] on td "CSA00001578" at bounding box center [99, 265] width 54 height 22
drag, startPoint x: 124, startPoint y: 263, endPoint x: 71, endPoint y: 260, distance: 52.9
click at [72, 260] on td "CSA00001578" at bounding box center [99, 265] width 54 height 22
click at [418, 268] on button at bounding box center [709, 266] width 18 height 18
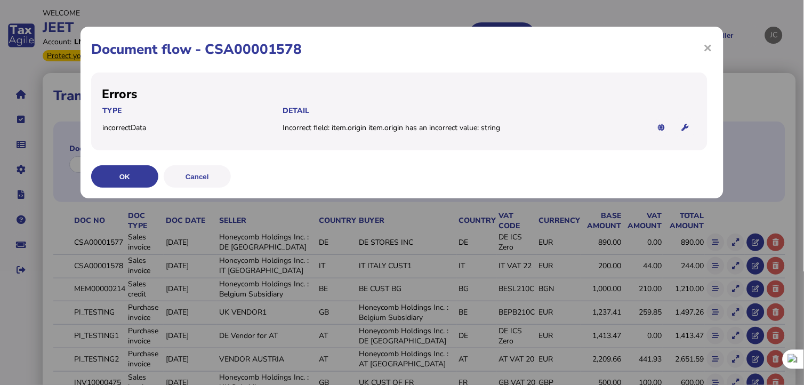
click at [0, 0] on div "× Document flow - CSA00001578 Errors Type Detail incorrectData Incorrect field:…" at bounding box center [0, 0] width 0 height 0
click at [418, 49] on span "×" at bounding box center [708, 47] width 9 height 20
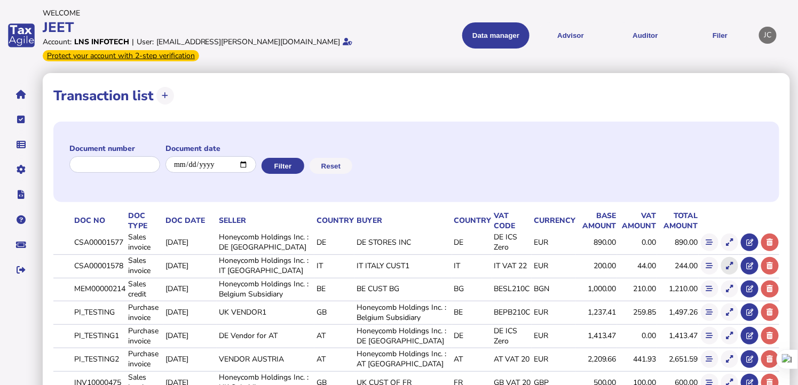
click at [418, 265] on button at bounding box center [730, 266] width 18 height 18
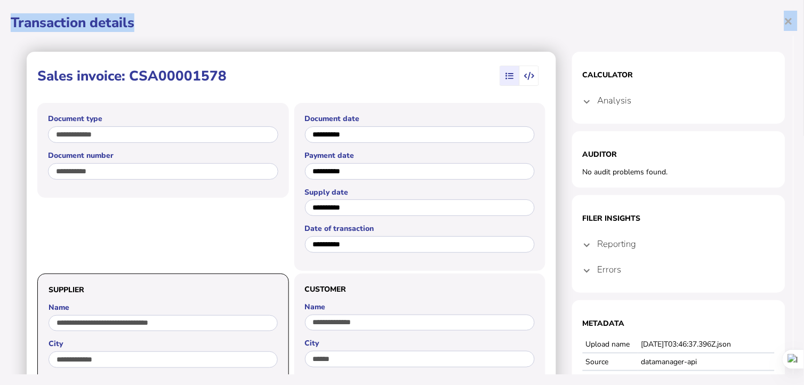
click at [418, 23] on div "× Transaction details" at bounding box center [402, 23] width 783 height 24
click at [418, 17] on h1 "Transaction details" at bounding box center [402, 22] width 783 height 19
click at [418, 76] on icon "button" at bounding box center [530, 76] width 10 height 1
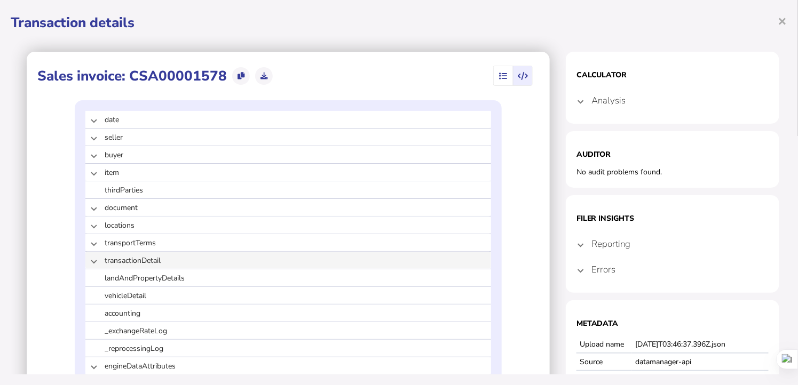
scroll to position [138, 0]
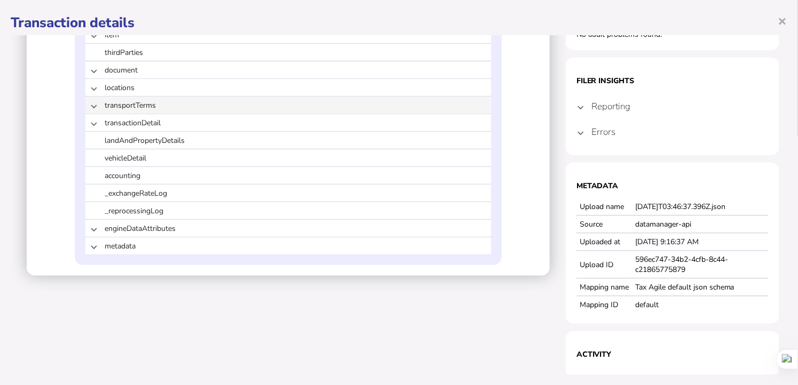
click at [86, 107] on mat-expansion-panel-header "transportTerms" at bounding box center [287, 105] width 405 height 17
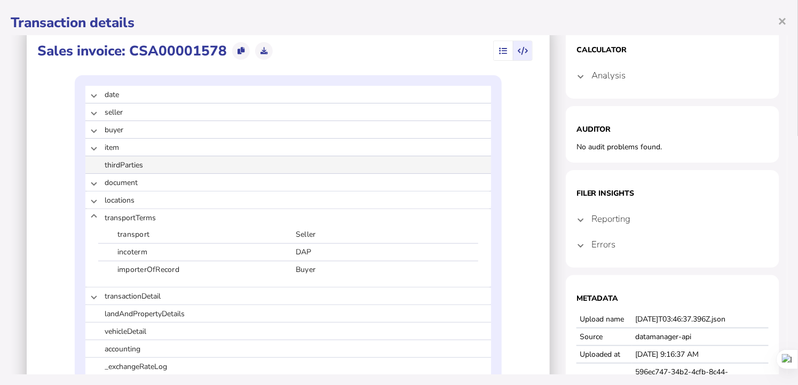
scroll to position [0, 0]
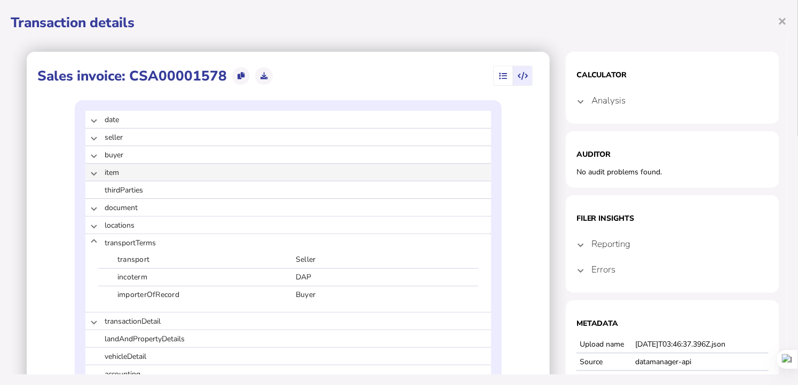
click at [93, 173] on mat-expansion-panel-header "item" at bounding box center [287, 172] width 405 height 17
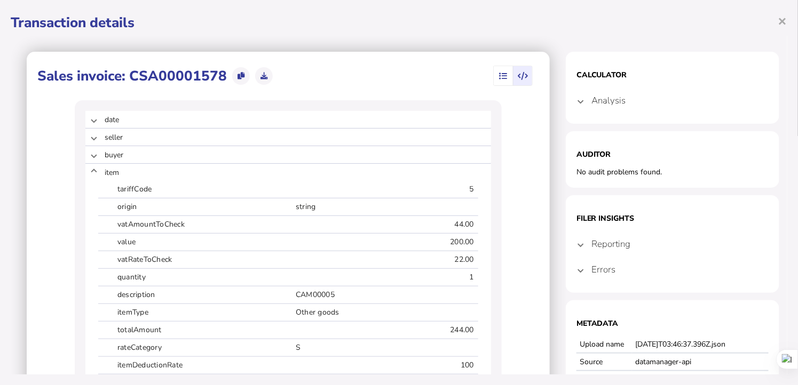
click at [418, 77] on icon "button" at bounding box center [503, 76] width 8 height 1
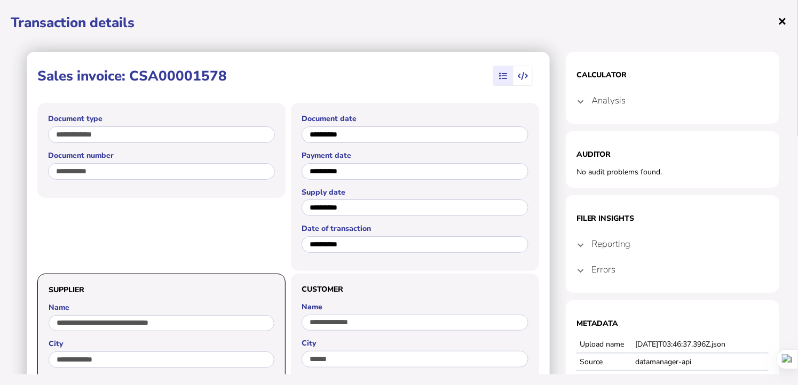
click at [418, 20] on span "×" at bounding box center [782, 21] width 9 height 20
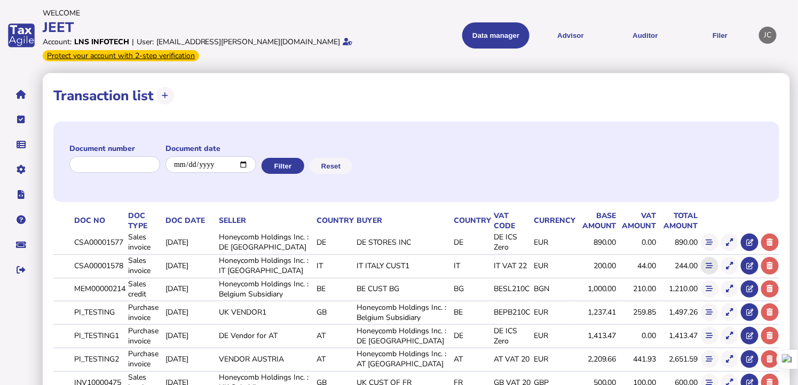
click at [418, 268] on icon at bounding box center [709, 265] width 7 height 7
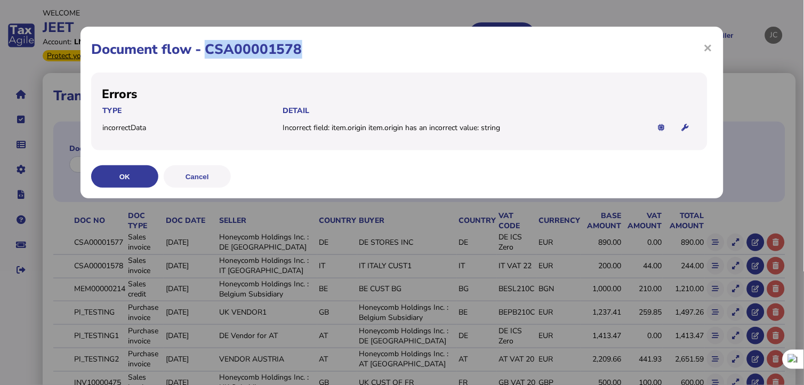
drag, startPoint x: 229, startPoint y: 54, endPoint x: 302, endPoint y: 57, distance: 72.6
click at [302, 57] on h1 "Document flow - CSA00001578" at bounding box center [402, 49] width 622 height 19
click at [418, 52] on span "×" at bounding box center [708, 47] width 9 height 20
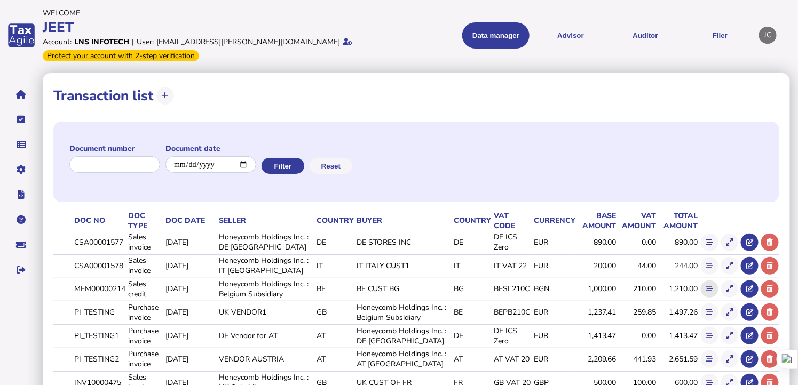
click at [418, 290] on icon at bounding box center [709, 288] width 7 height 7
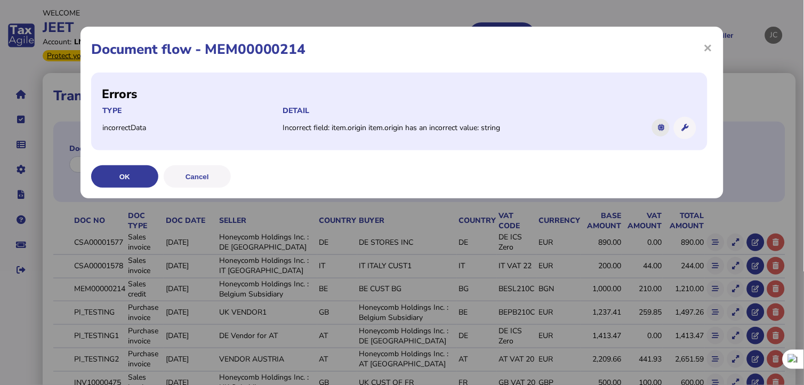
click at [418, 124] on icon at bounding box center [661, 127] width 7 height 7
click at [418, 131] on icon at bounding box center [661, 127] width 7 height 7
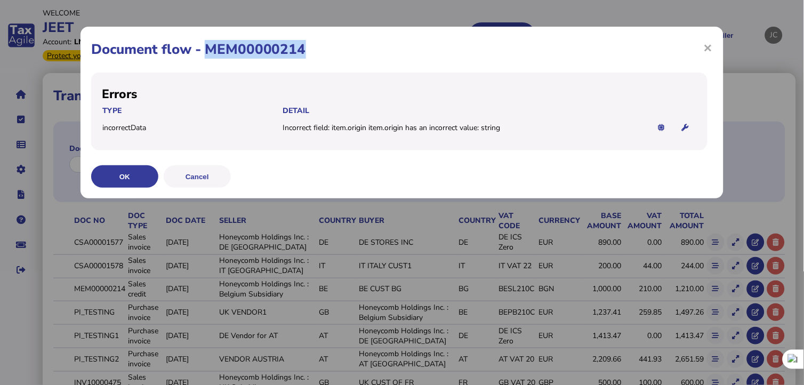
drag, startPoint x: 209, startPoint y: 49, endPoint x: 304, endPoint y: 46, distance: 95.5
click at [304, 46] on h1 "Document flow - MEM00000214" at bounding box center [402, 49] width 622 height 19
click at [418, 44] on span "×" at bounding box center [708, 47] width 9 height 20
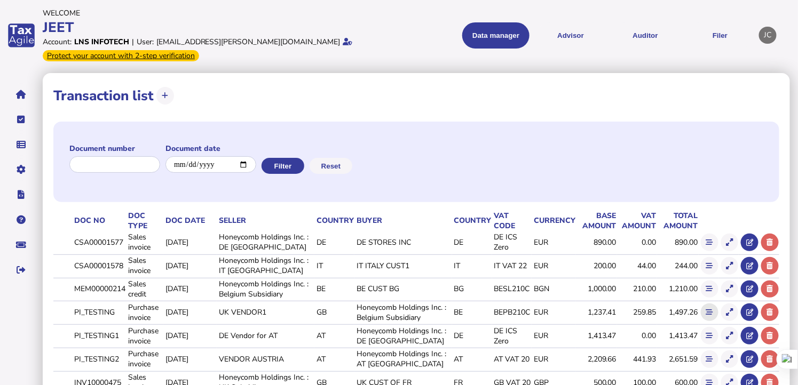
click at [418, 316] on button at bounding box center [709, 313] width 18 height 18
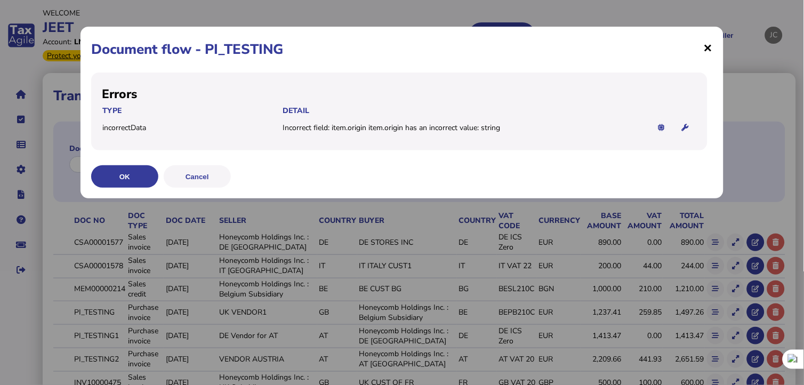
click at [418, 48] on span "×" at bounding box center [708, 47] width 9 height 20
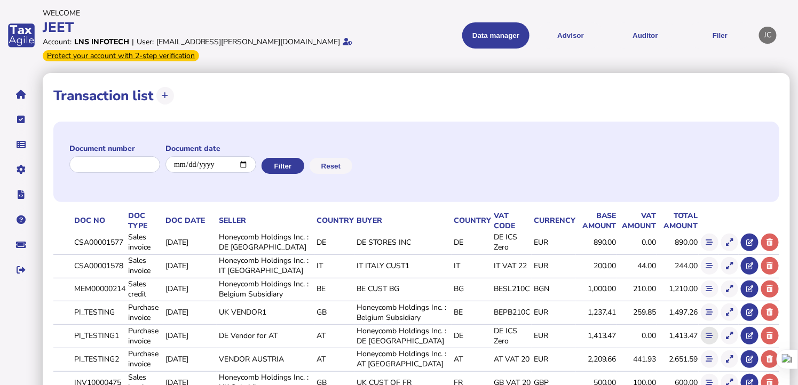
click at [418, 343] on button at bounding box center [709, 336] width 18 height 18
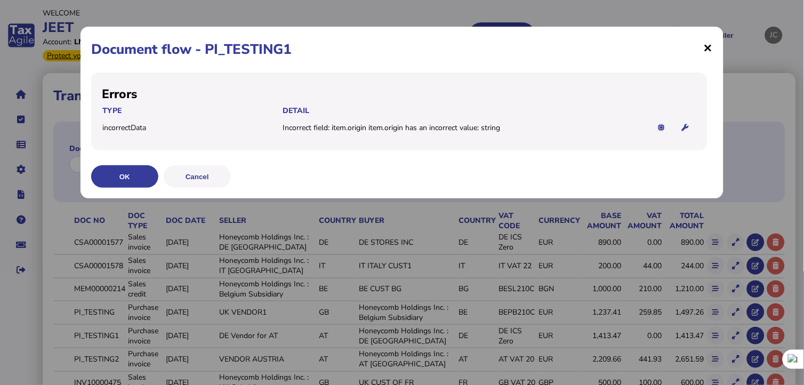
click at [418, 49] on span "×" at bounding box center [708, 47] width 9 height 20
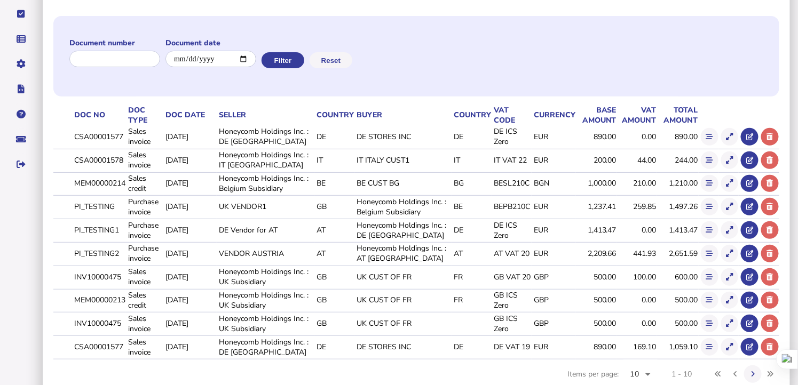
scroll to position [132, 0]
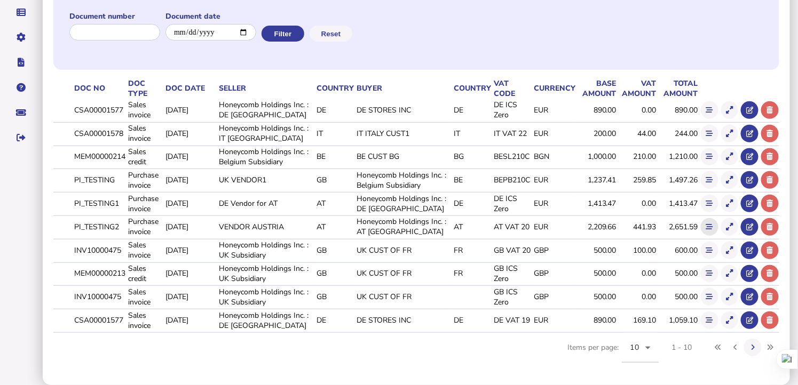
click at [418, 230] on icon at bounding box center [709, 227] width 7 height 7
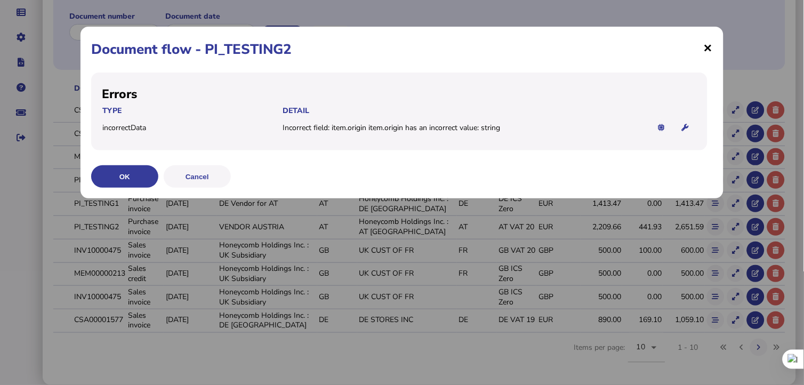
click at [418, 46] on span "×" at bounding box center [708, 47] width 9 height 20
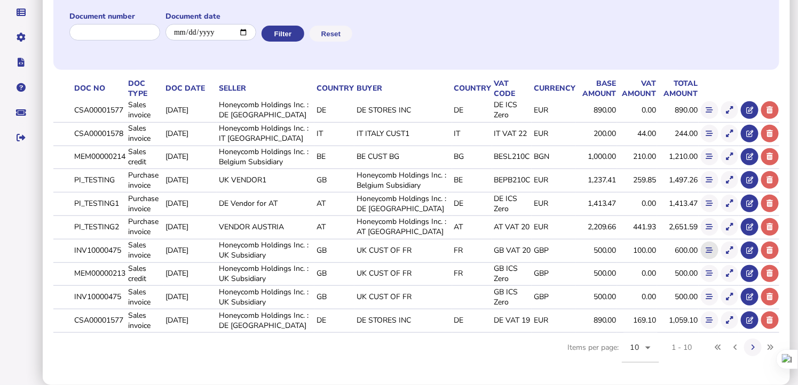
click at [418, 249] on icon at bounding box center [709, 250] width 7 height 7
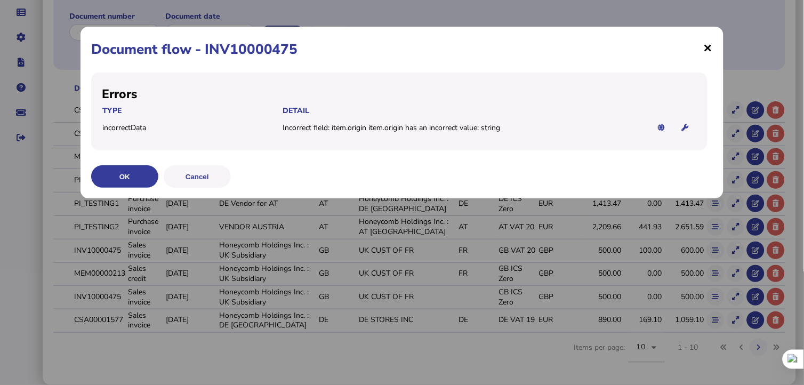
click at [418, 44] on span "×" at bounding box center [708, 47] width 9 height 20
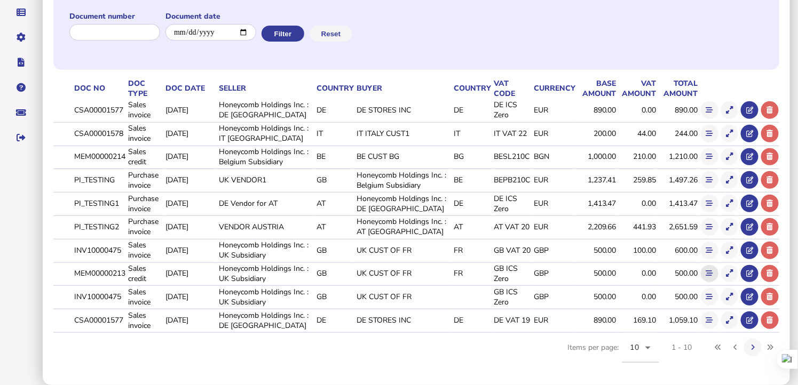
click at [418, 274] on icon at bounding box center [709, 273] width 7 height 7
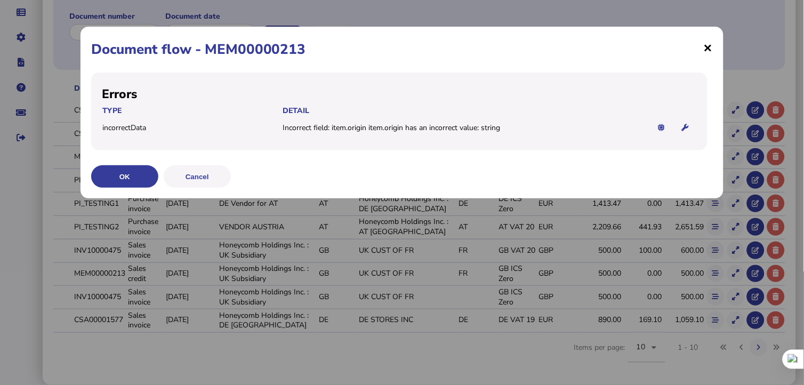
click at [418, 50] on span "×" at bounding box center [708, 47] width 9 height 20
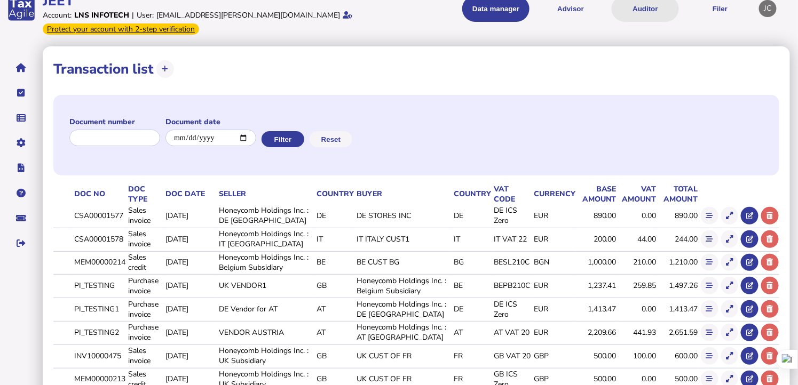
scroll to position [0, 0]
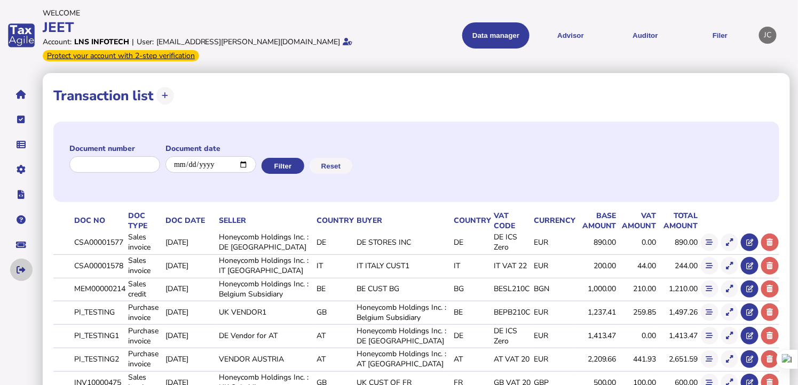
click at [20, 263] on button "navigate application pages" at bounding box center [21, 270] width 22 height 22
